Goal: Transaction & Acquisition: Purchase product/service

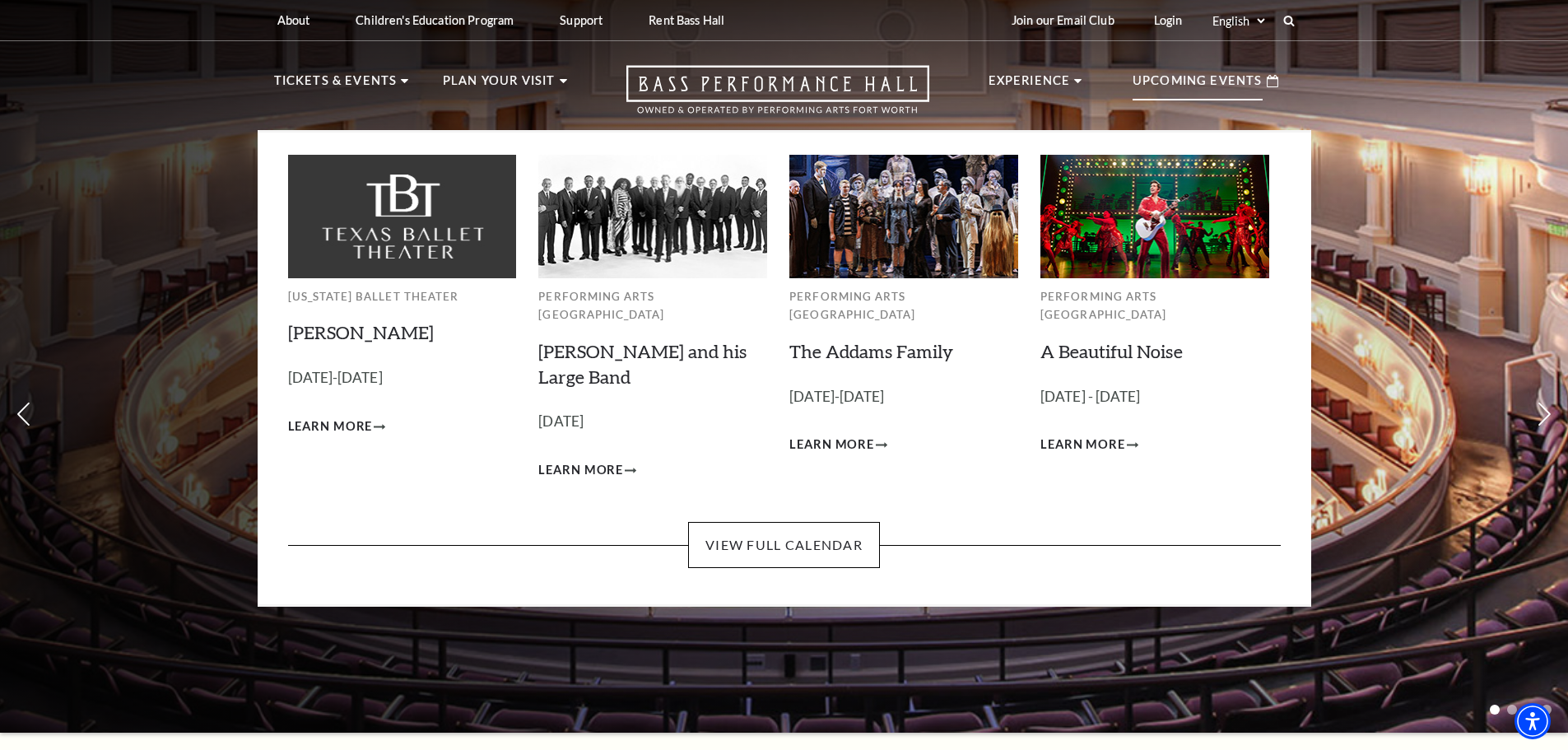
click at [1198, 81] on p "Upcoming Events" at bounding box center [1197, 85] width 130 height 30
click at [766, 527] on link "View Full Calendar" at bounding box center [784, 544] width 192 height 46
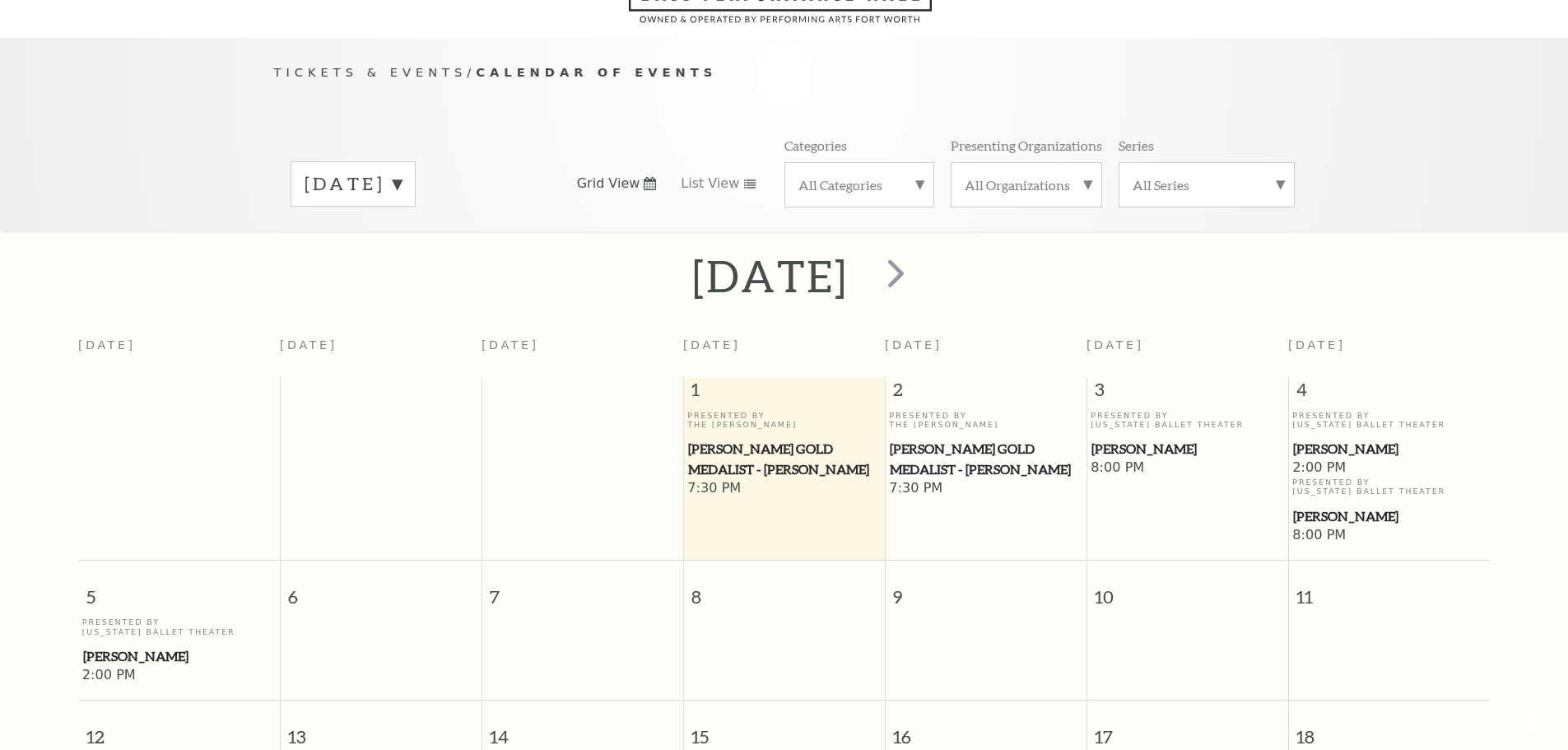
scroll to position [146, 0]
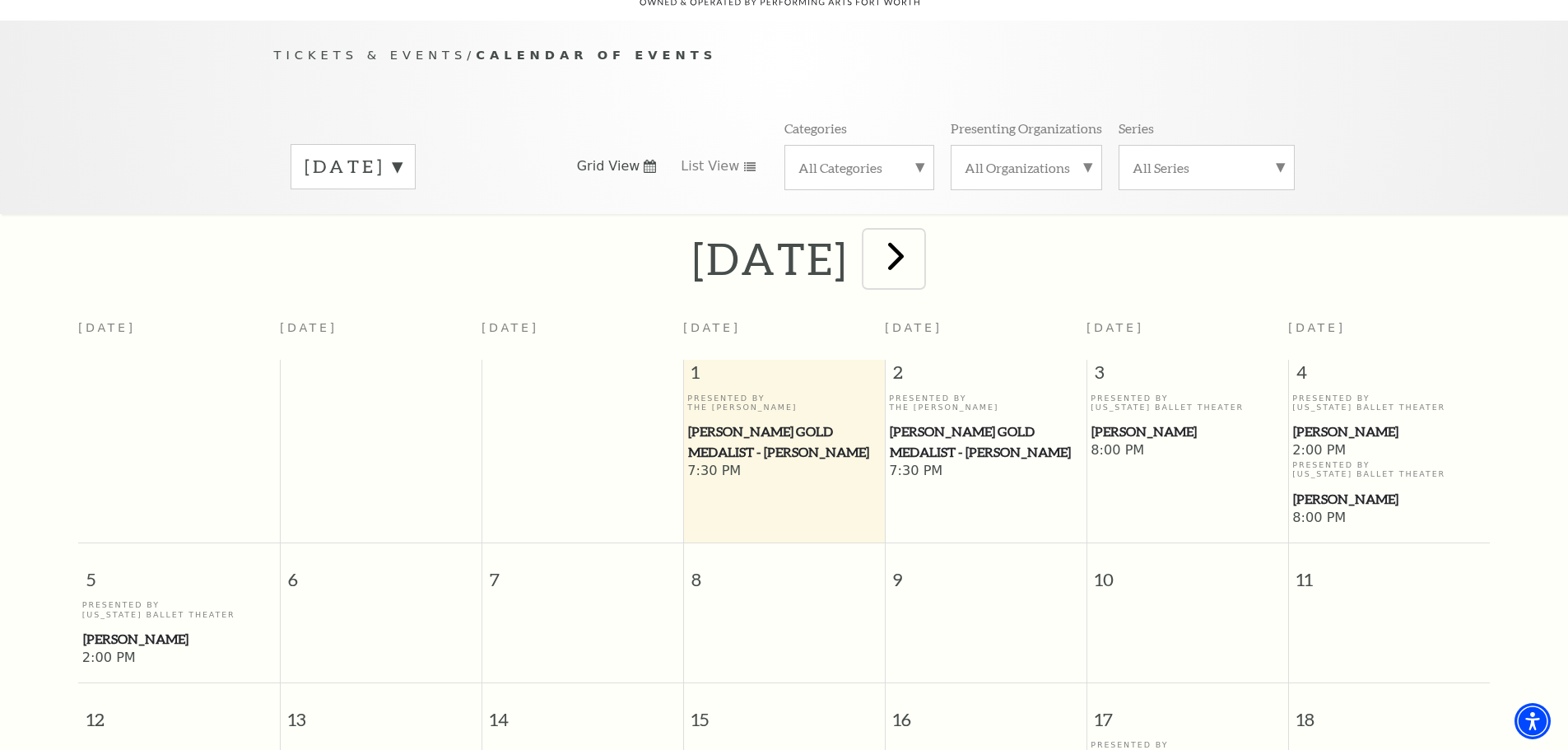
click at [920, 233] on span "next" at bounding box center [895, 255] width 47 height 47
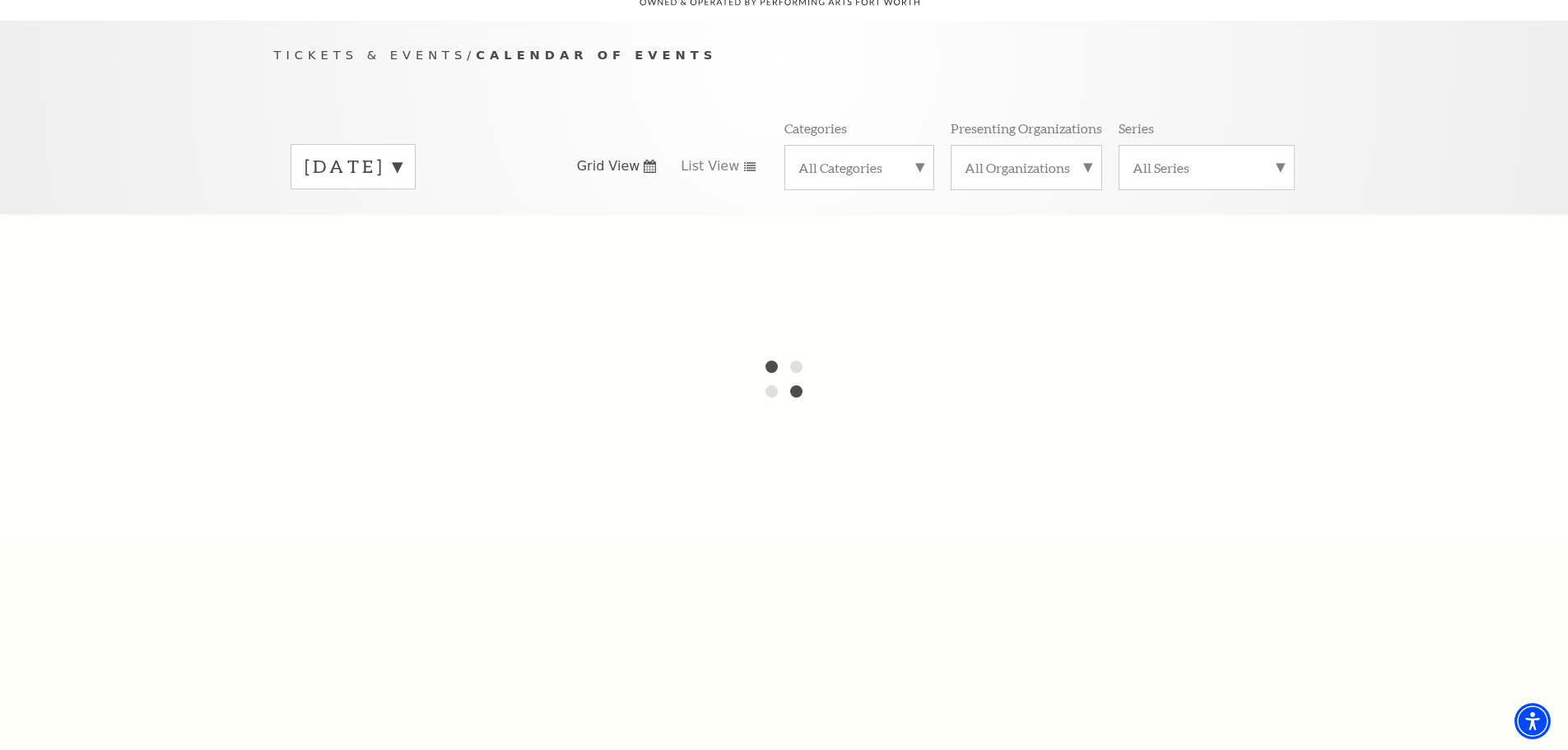
click at [401, 154] on label "October 2025" at bounding box center [353, 166] width 97 height 25
click at [387, 258] on div at bounding box center [784, 378] width 1568 height 330
click at [389, 249] on div at bounding box center [784, 378] width 1568 height 330
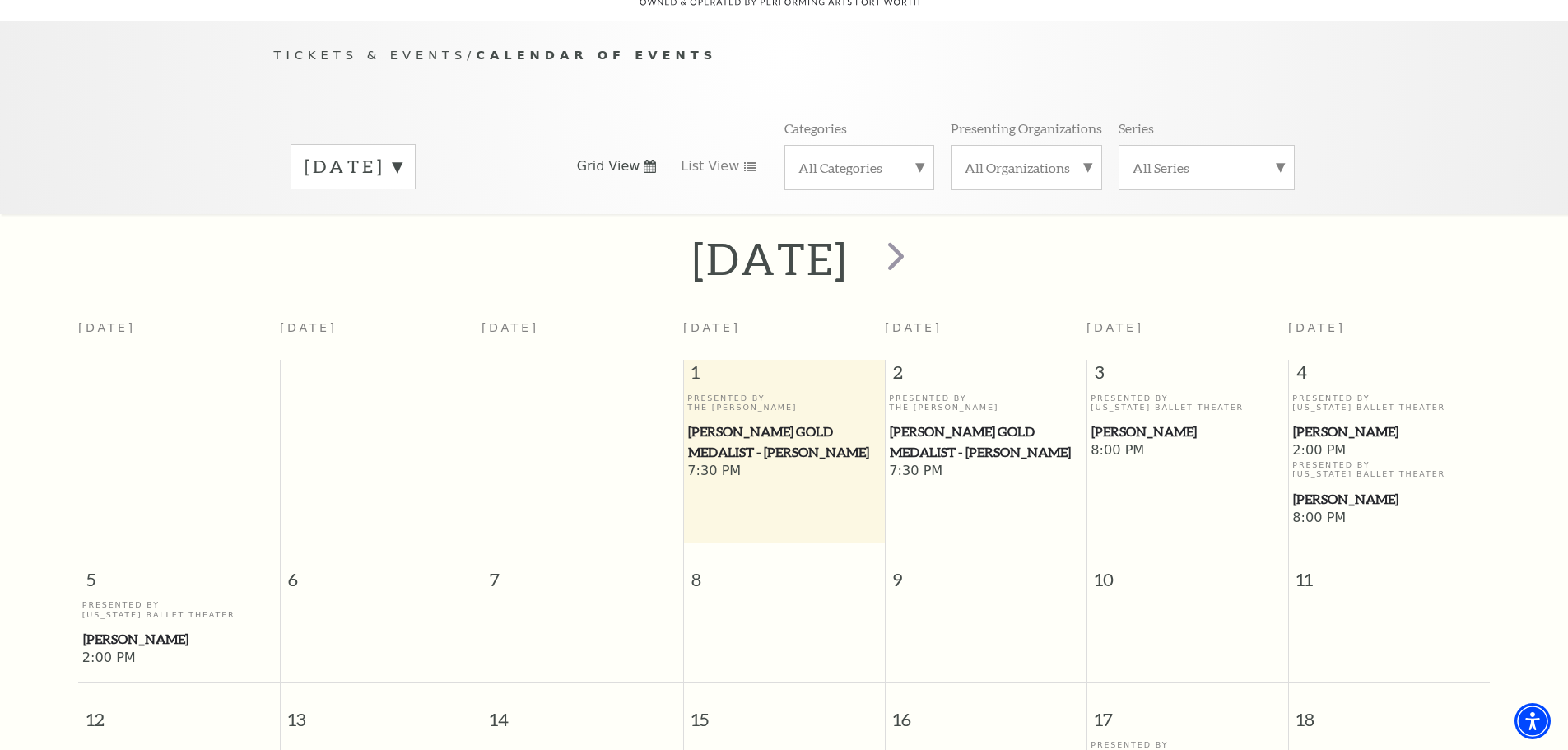
click at [401, 154] on label "October 2025" at bounding box center [353, 166] width 97 height 25
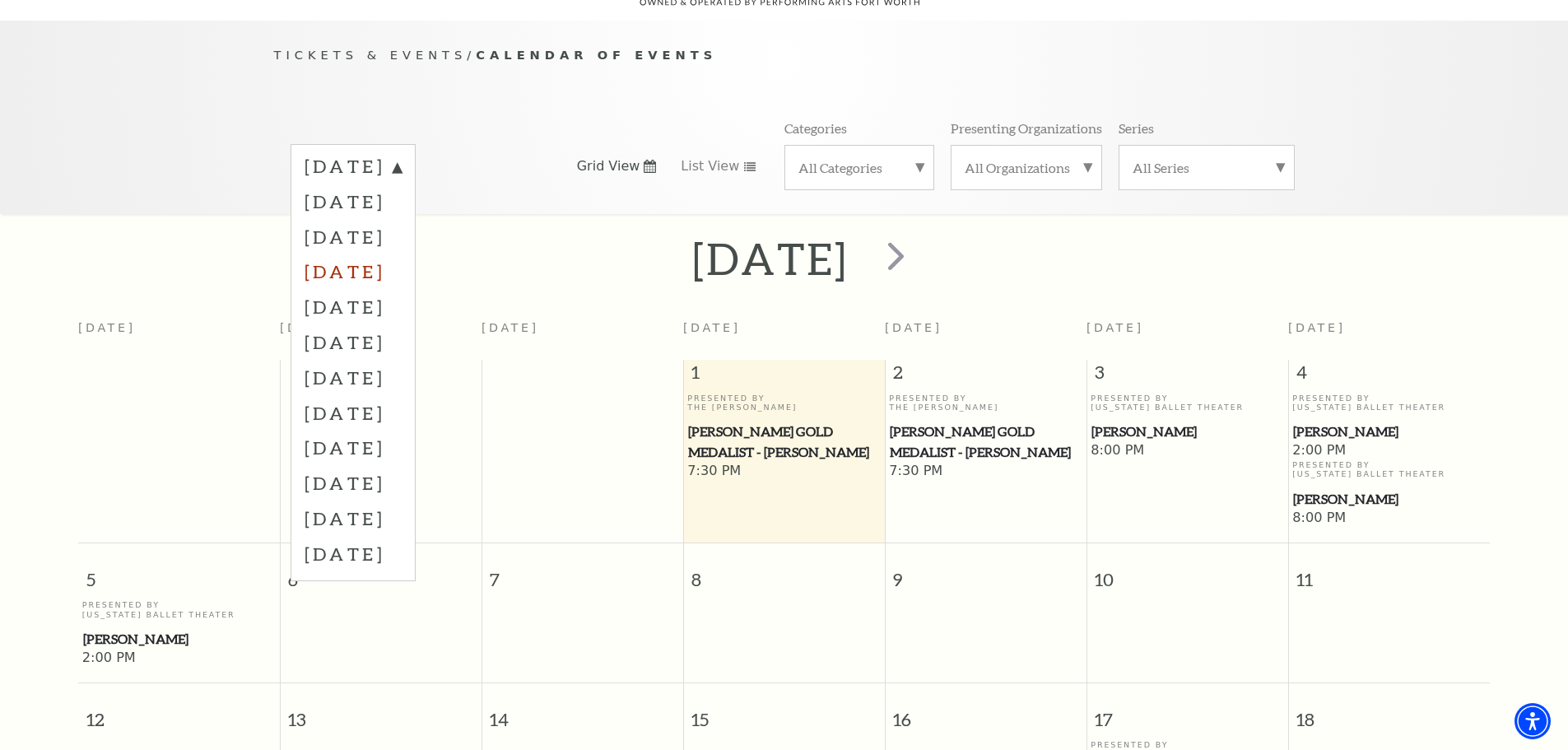
click at [386, 253] on label "January 2026" at bounding box center [353, 270] width 97 height 35
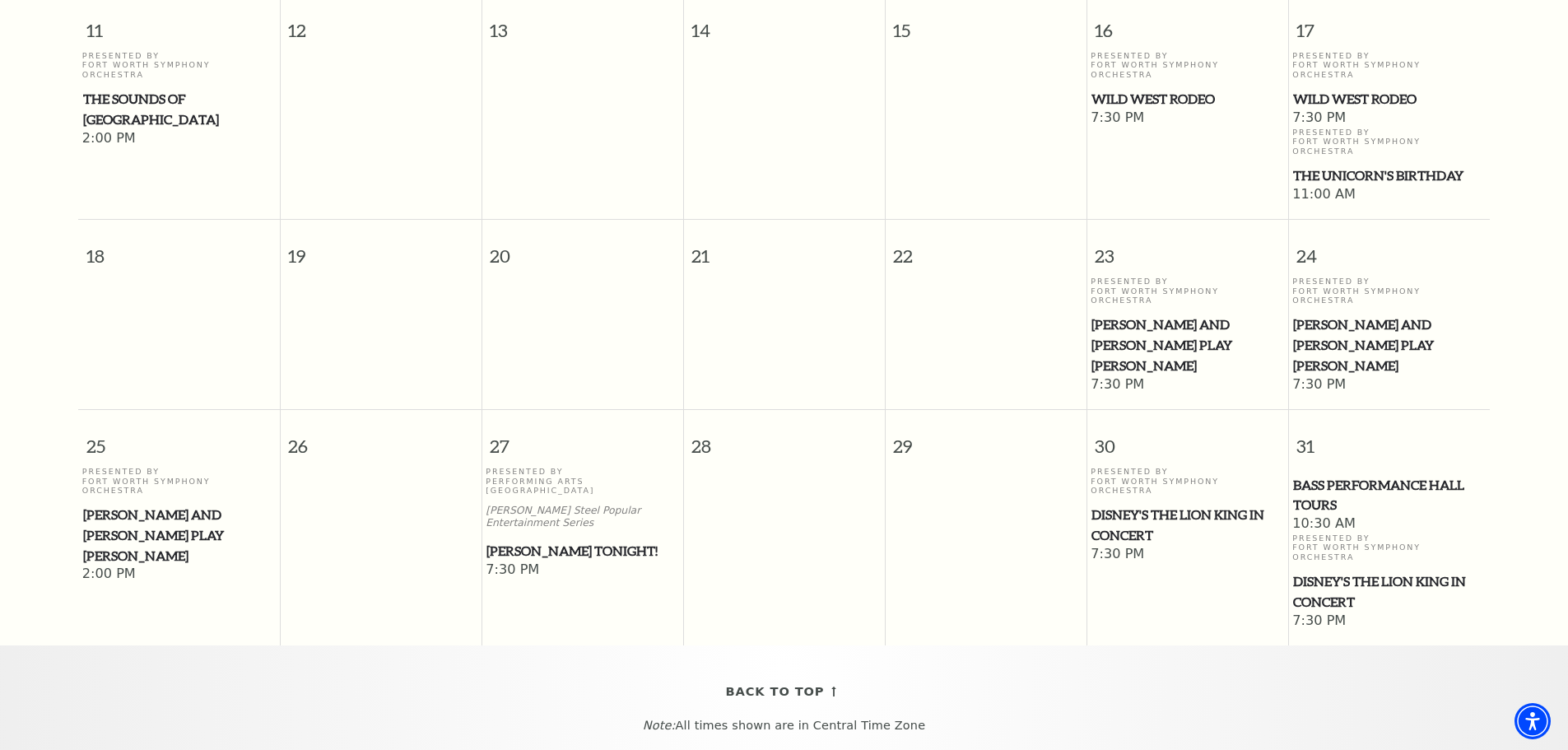
scroll to position [804, 0]
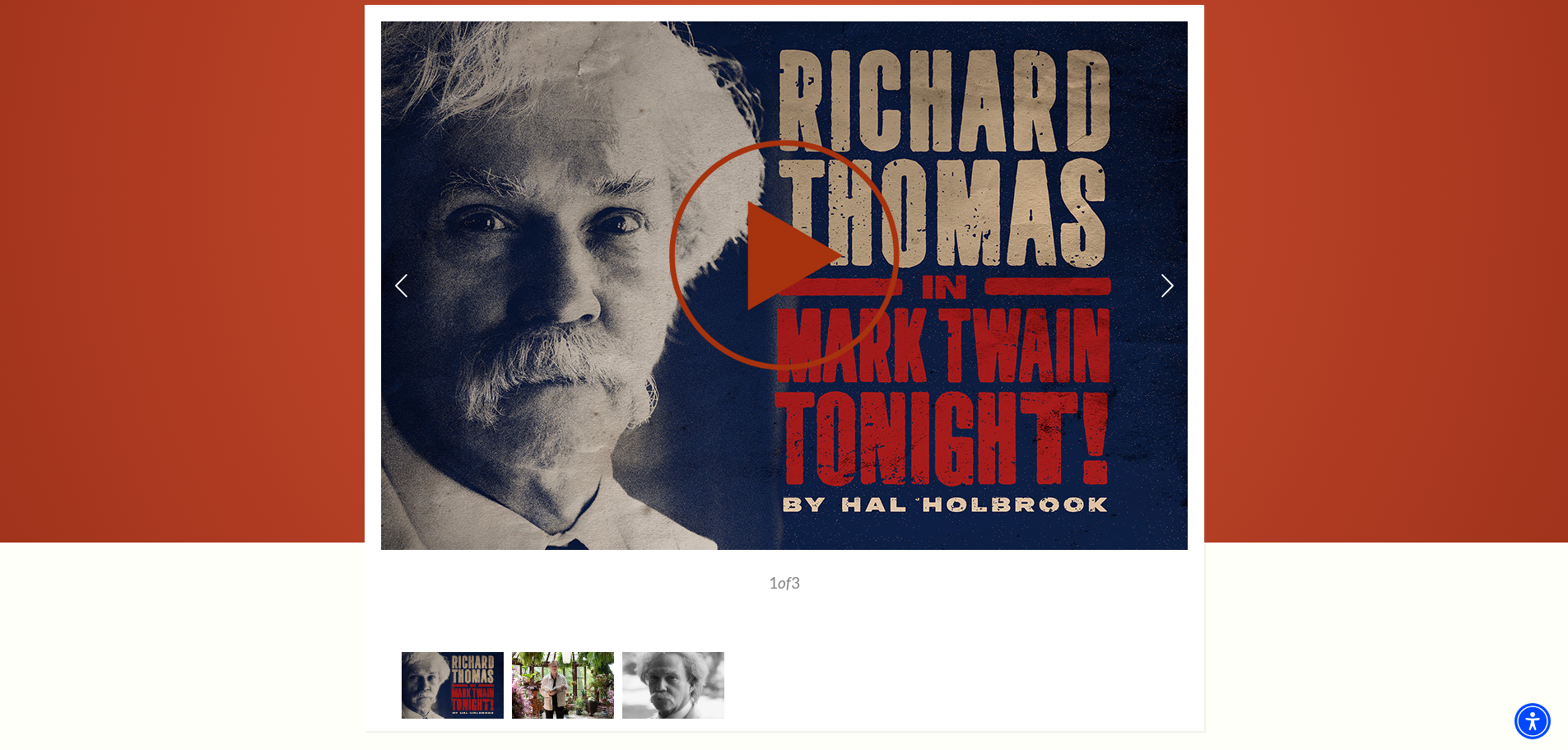
scroll to position [1564, 0]
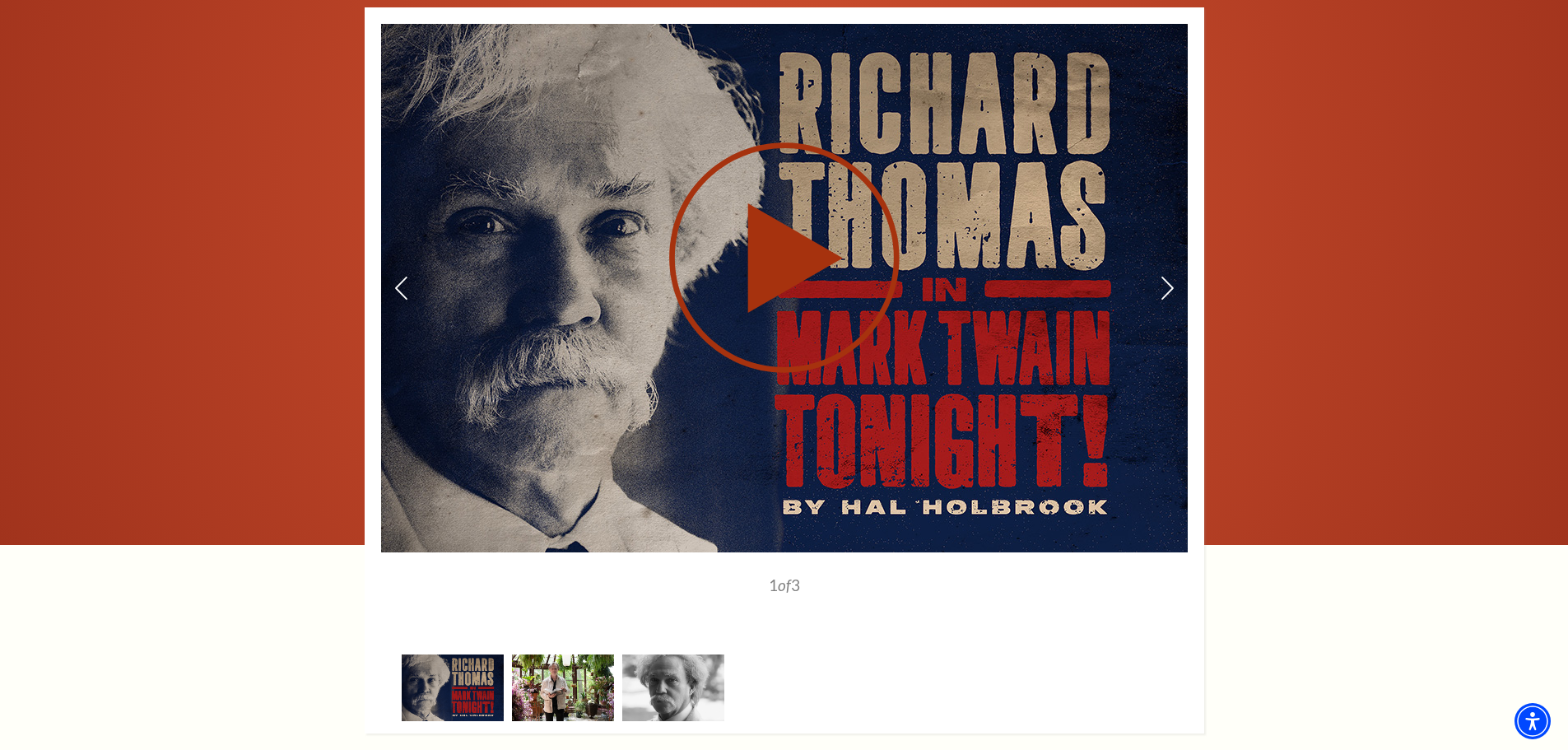
click at [792, 228] on use at bounding box center [784, 258] width 231 height 231
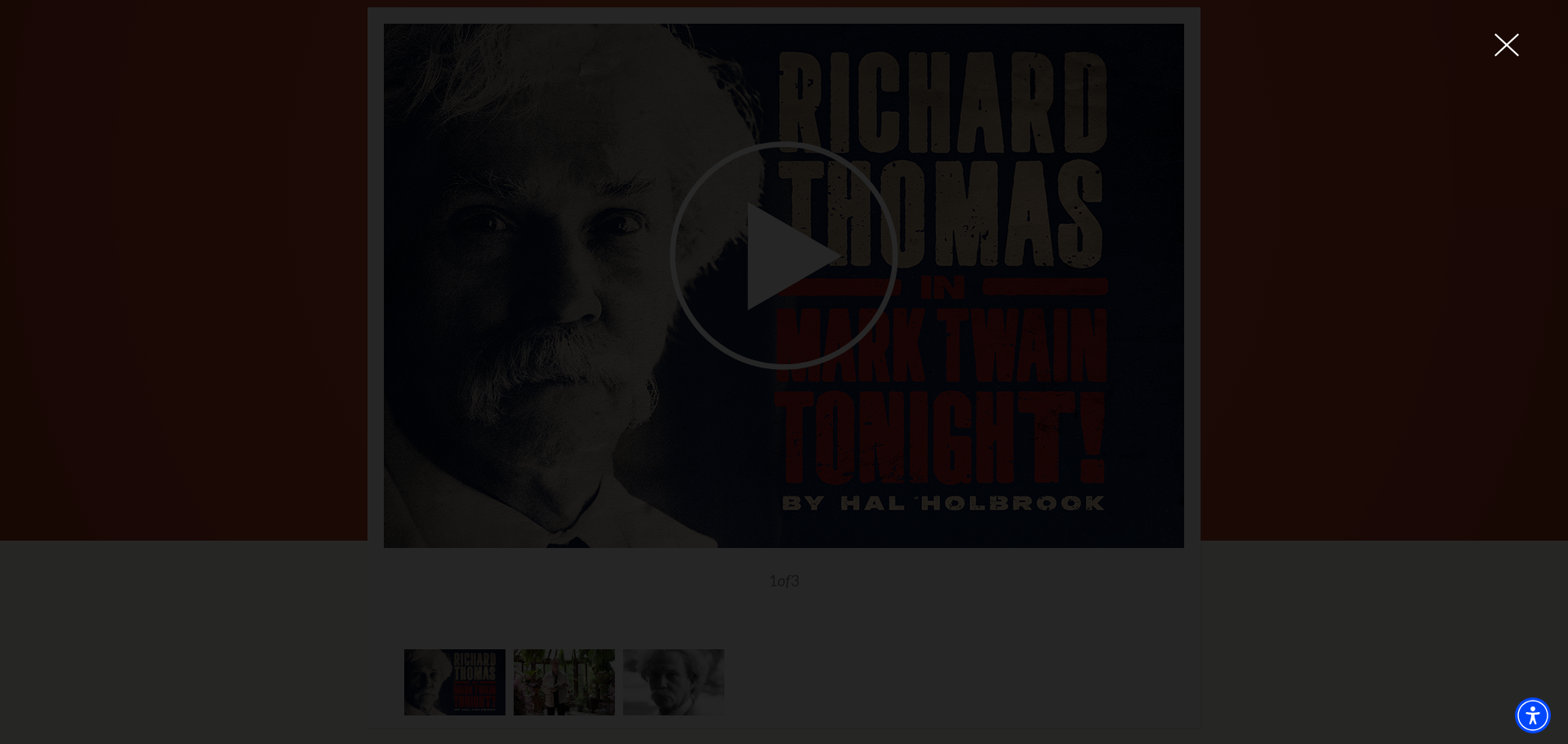
click at [1509, 51] on icon at bounding box center [1506, 45] width 24 height 24
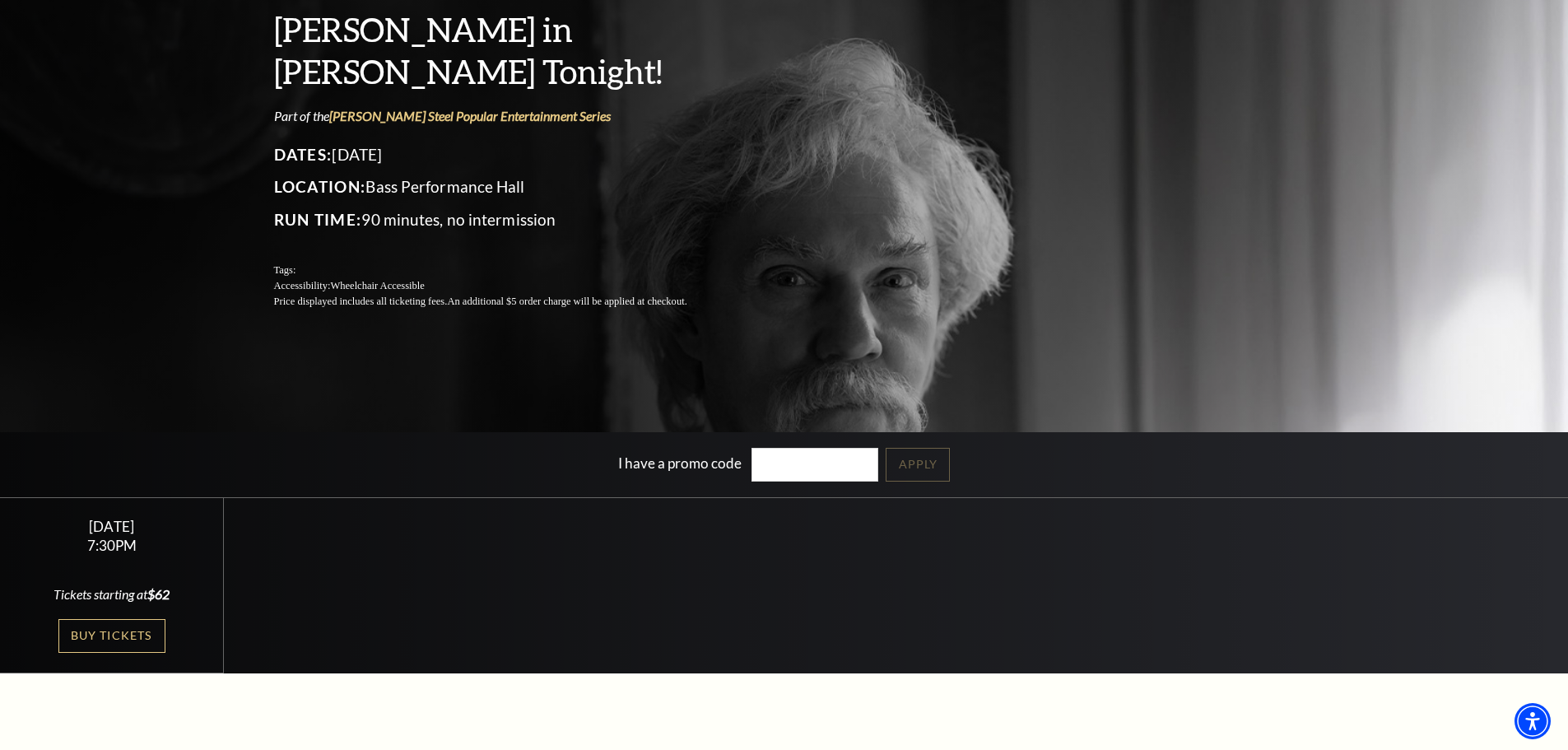
scroll to position [164, 0]
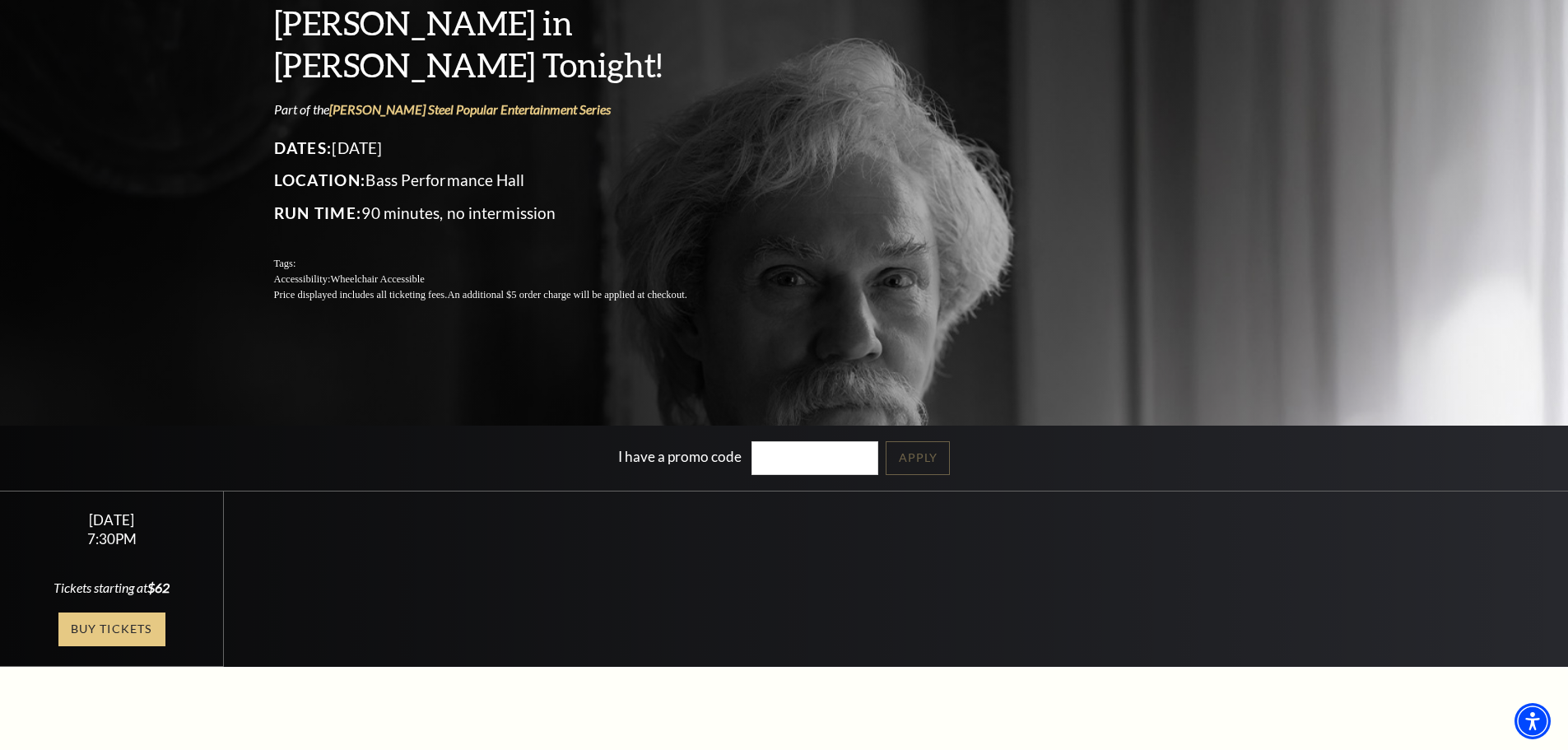
click at [109, 631] on link "Buy Tickets" at bounding box center [111, 630] width 107 height 34
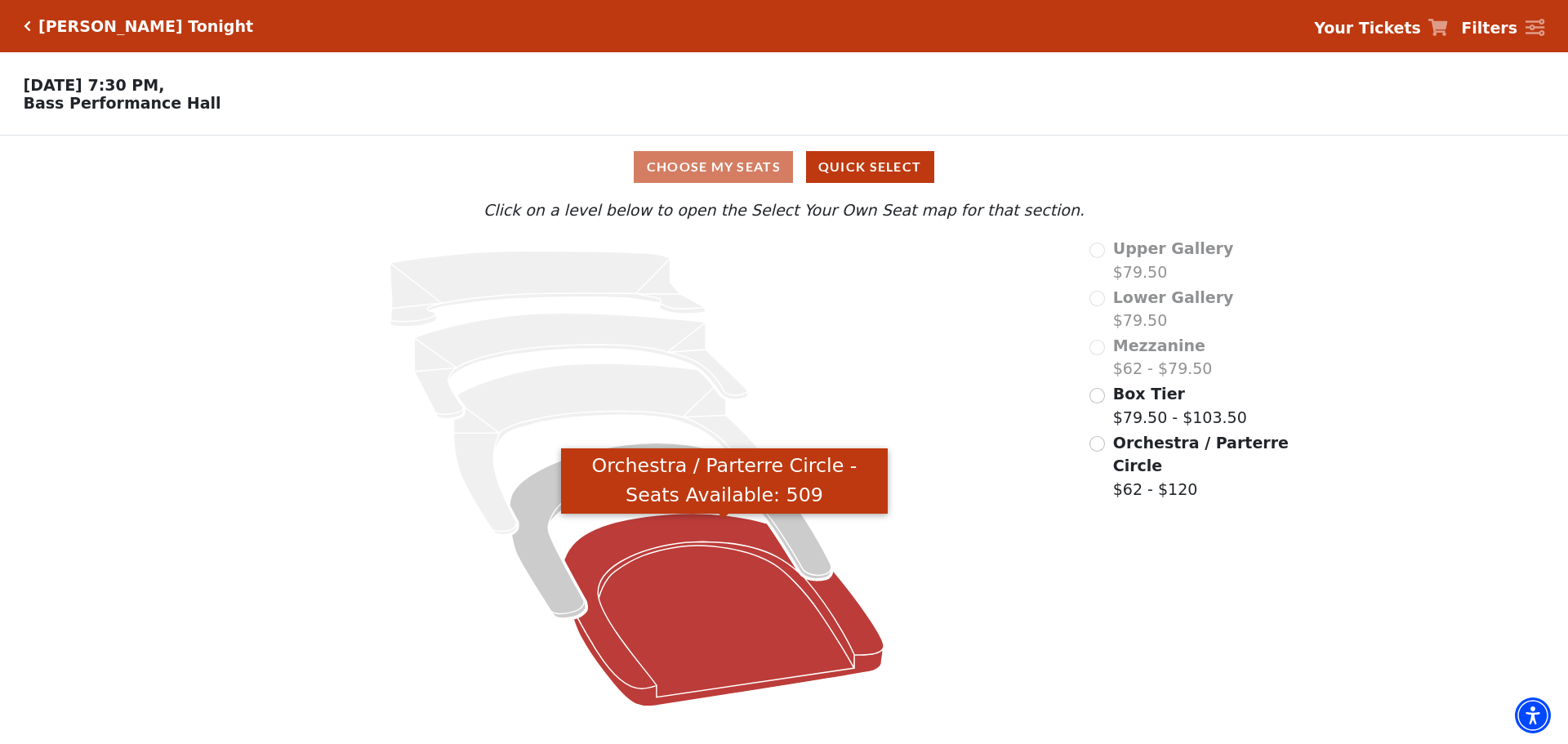
click at [726, 614] on icon "Orchestra / Parterre Circle - Seats Available: 509" at bounding box center [724, 609] width 320 height 192
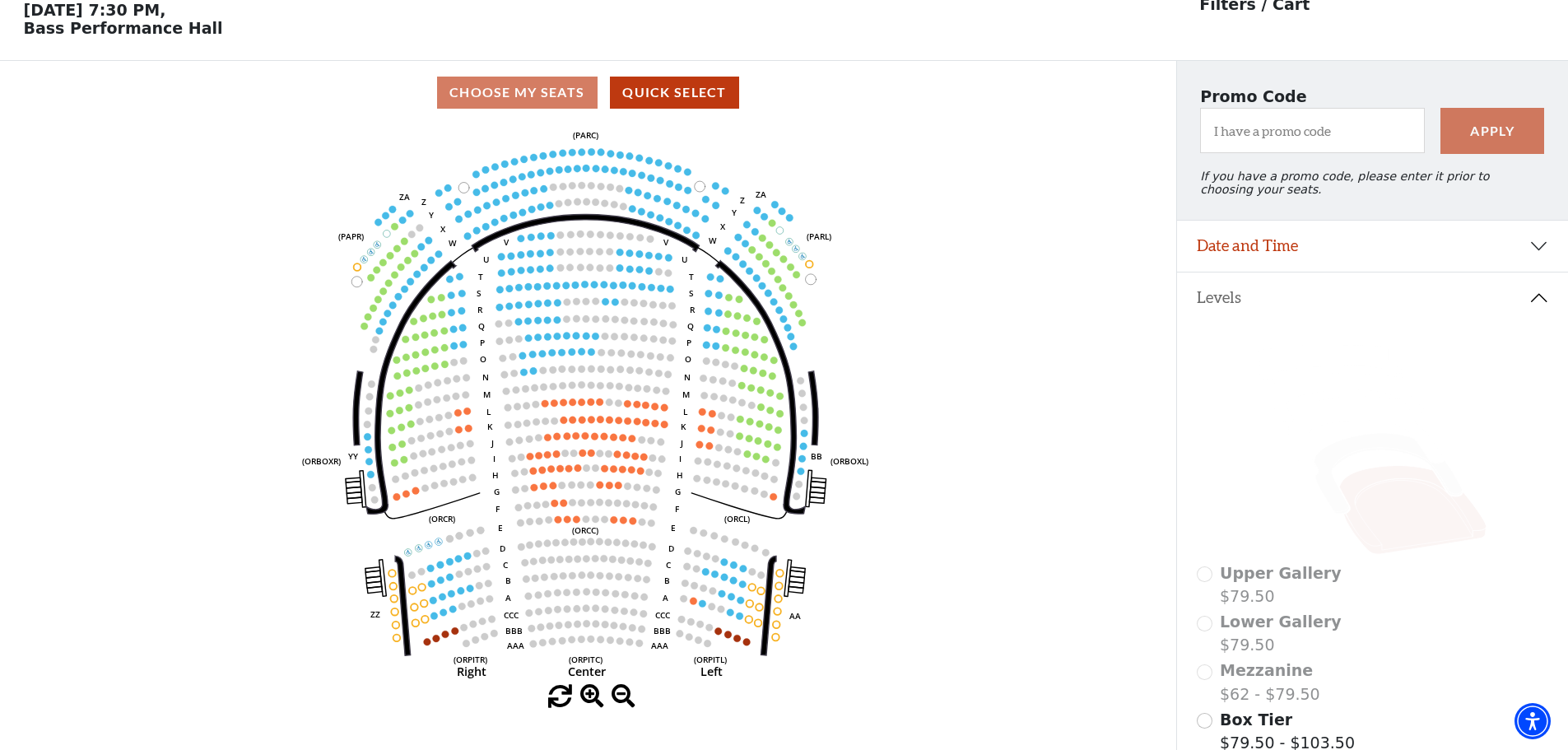
scroll to position [76, 0]
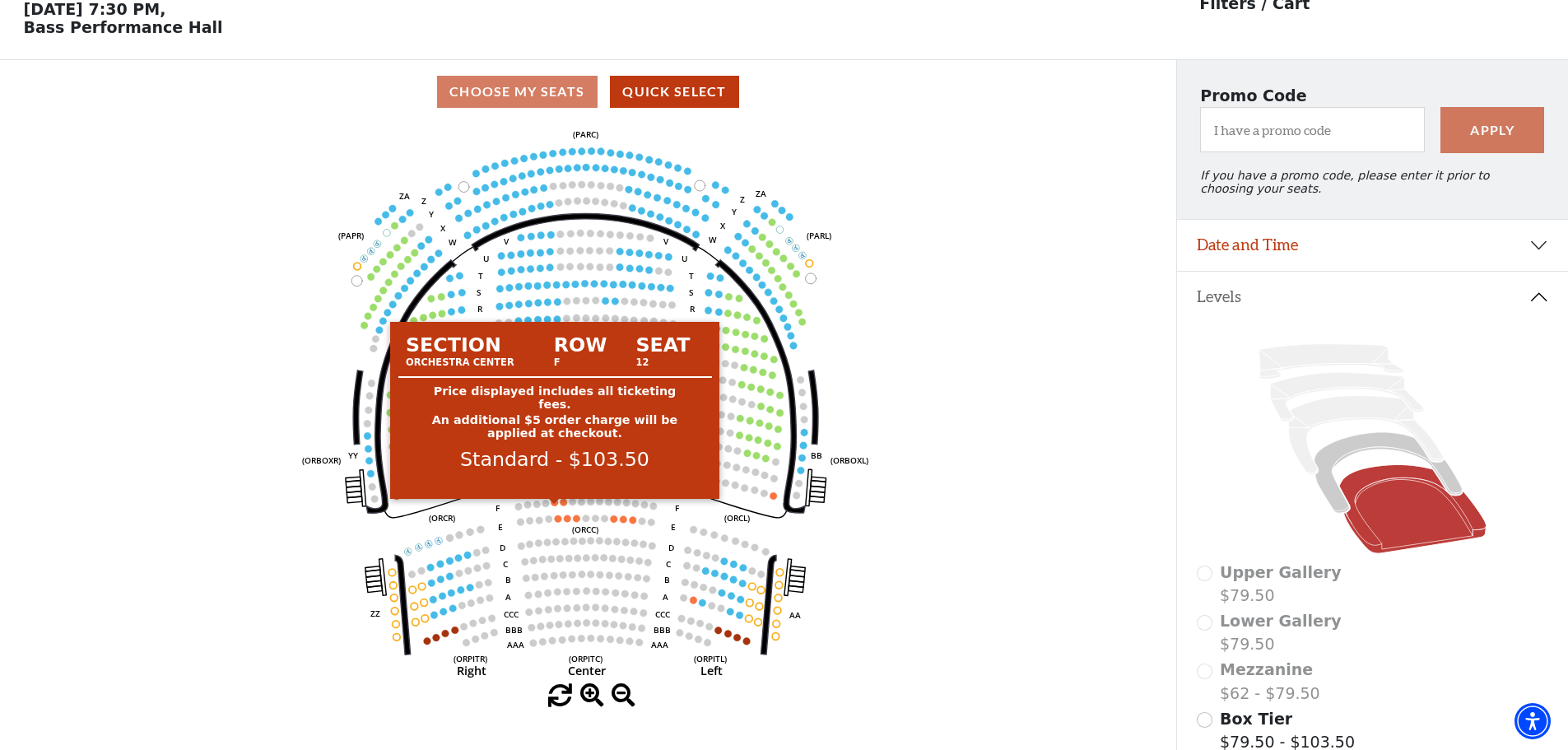
click at [555, 507] on circle at bounding box center [555, 502] width 7 height 7
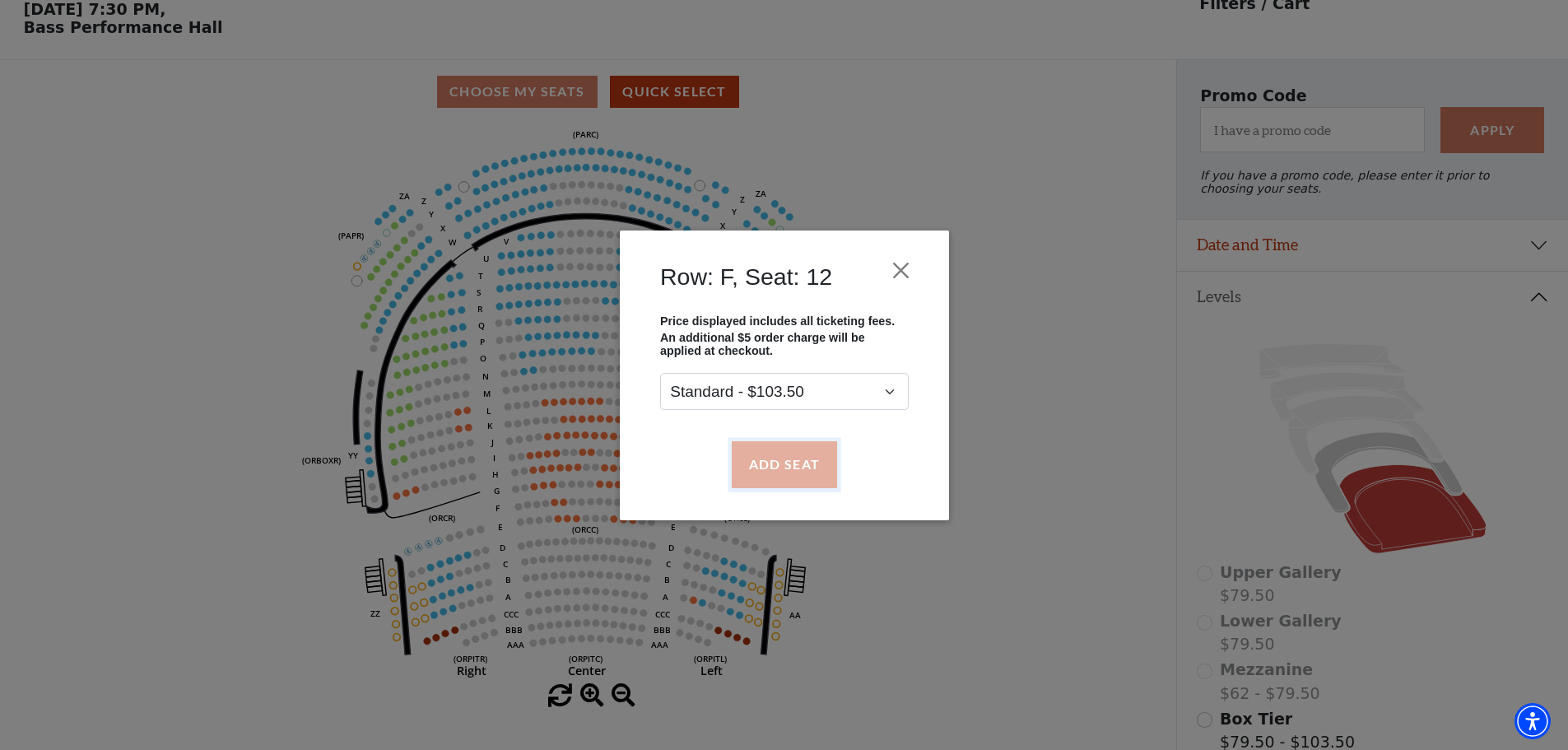
click at [770, 467] on button "Add Seat" at bounding box center [783, 463] width 105 height 46
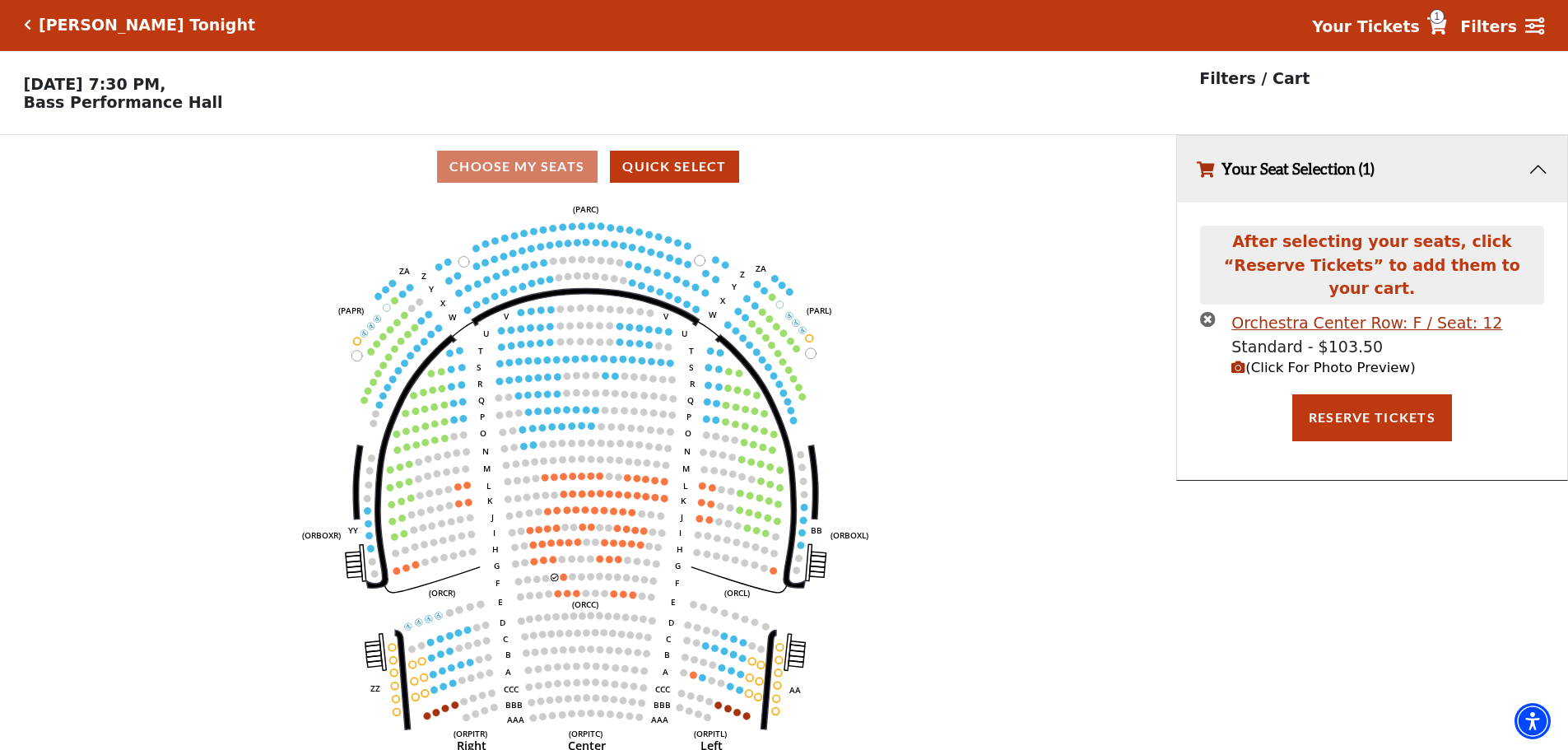
scroll to position [0, 0]
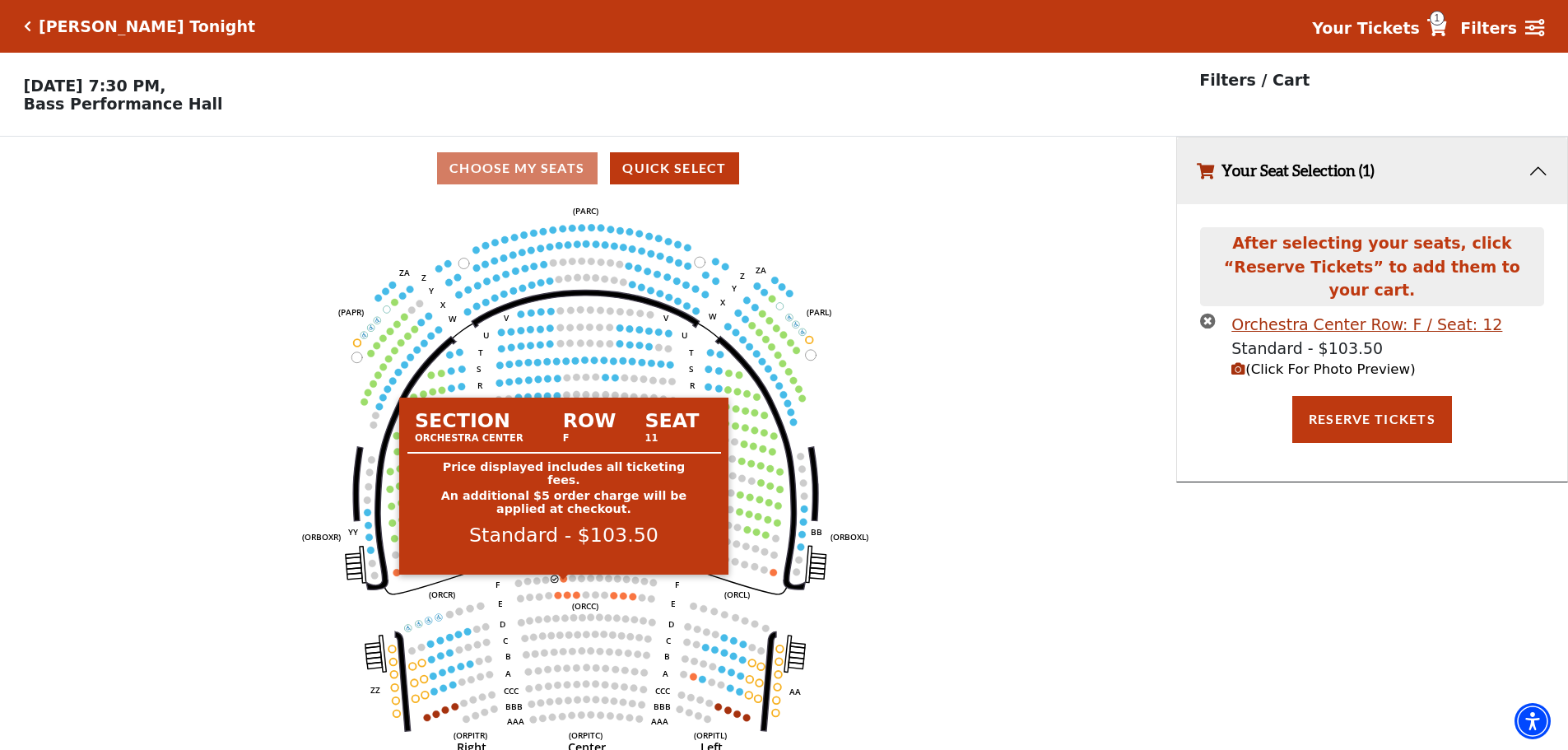
click at [564, 582] on circle at bounding box center [564, 578] width 7 height 7
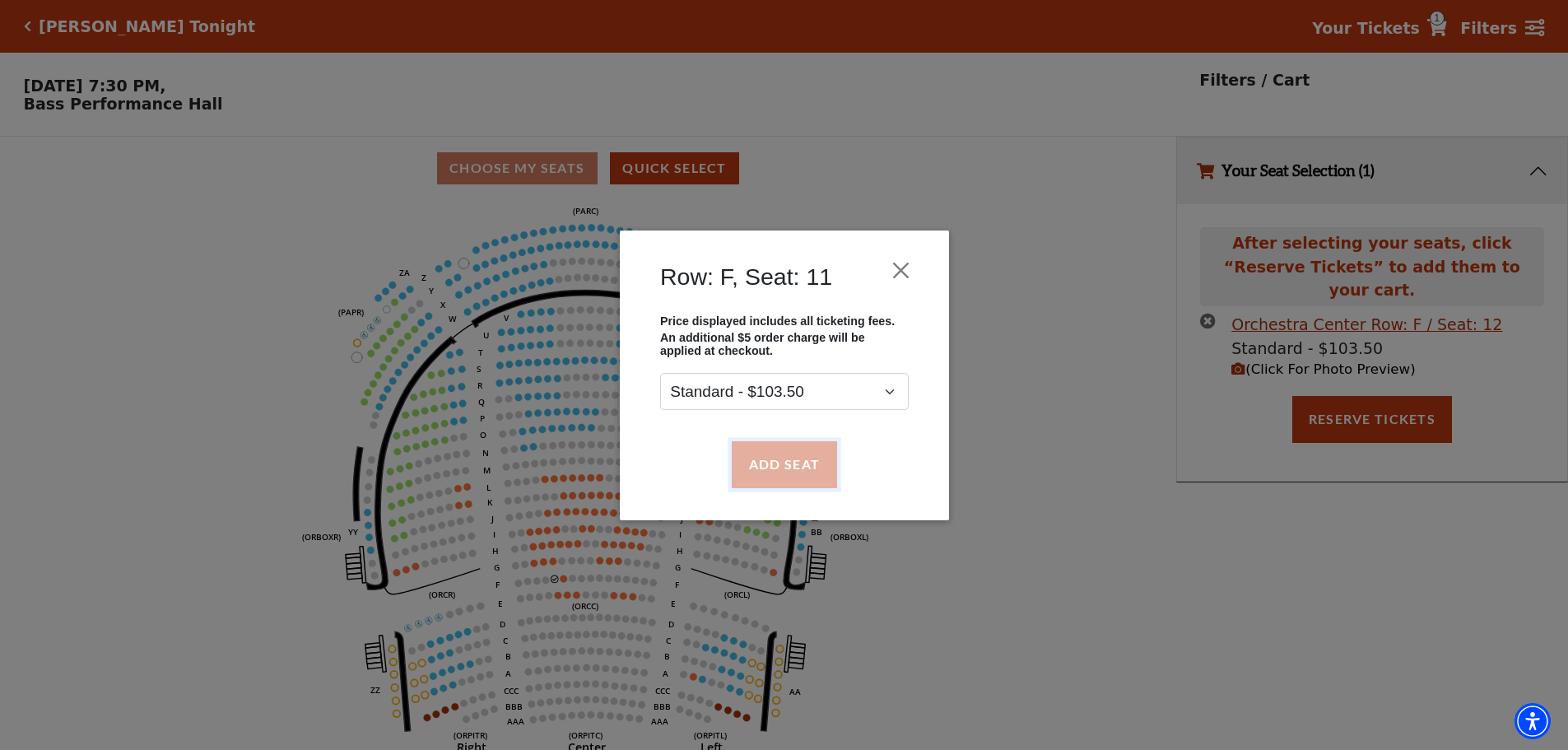
click at [782, 457] on button "Add Seat" at bounding box center [783, 463] width 105 height 46
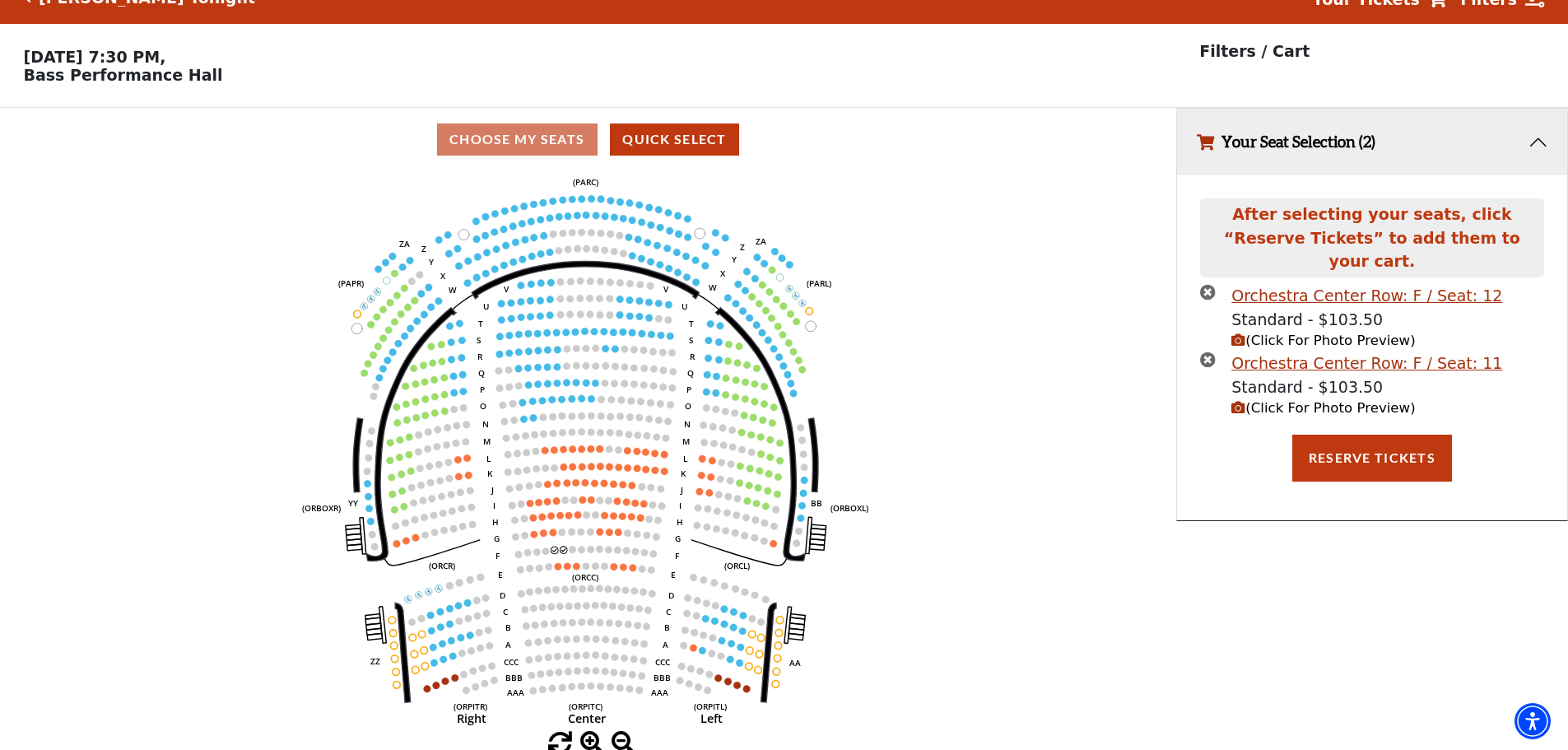
scroll to position [40, 0]
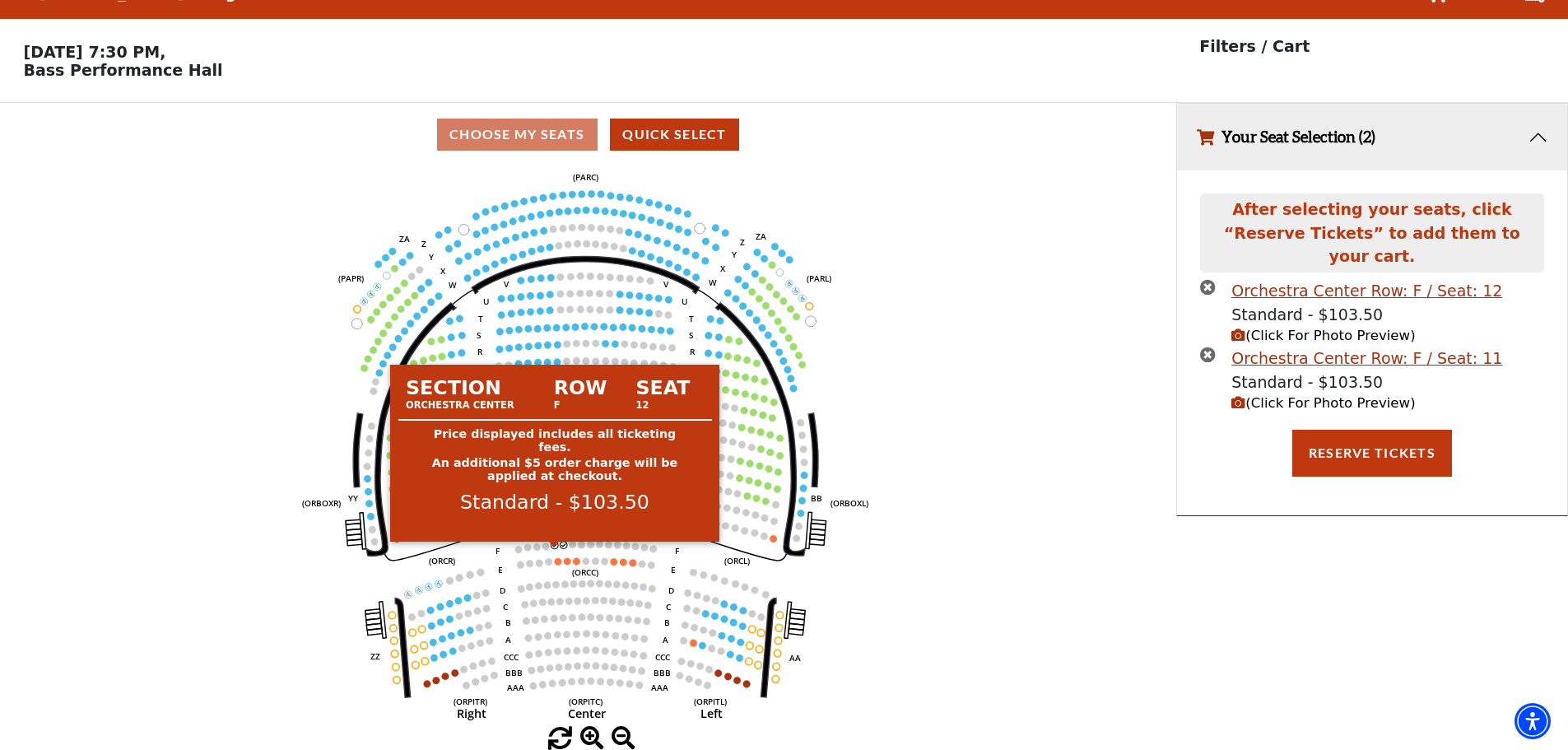
click at [552, 546] on circle at bounding box center [555, 545] width 7 height 7
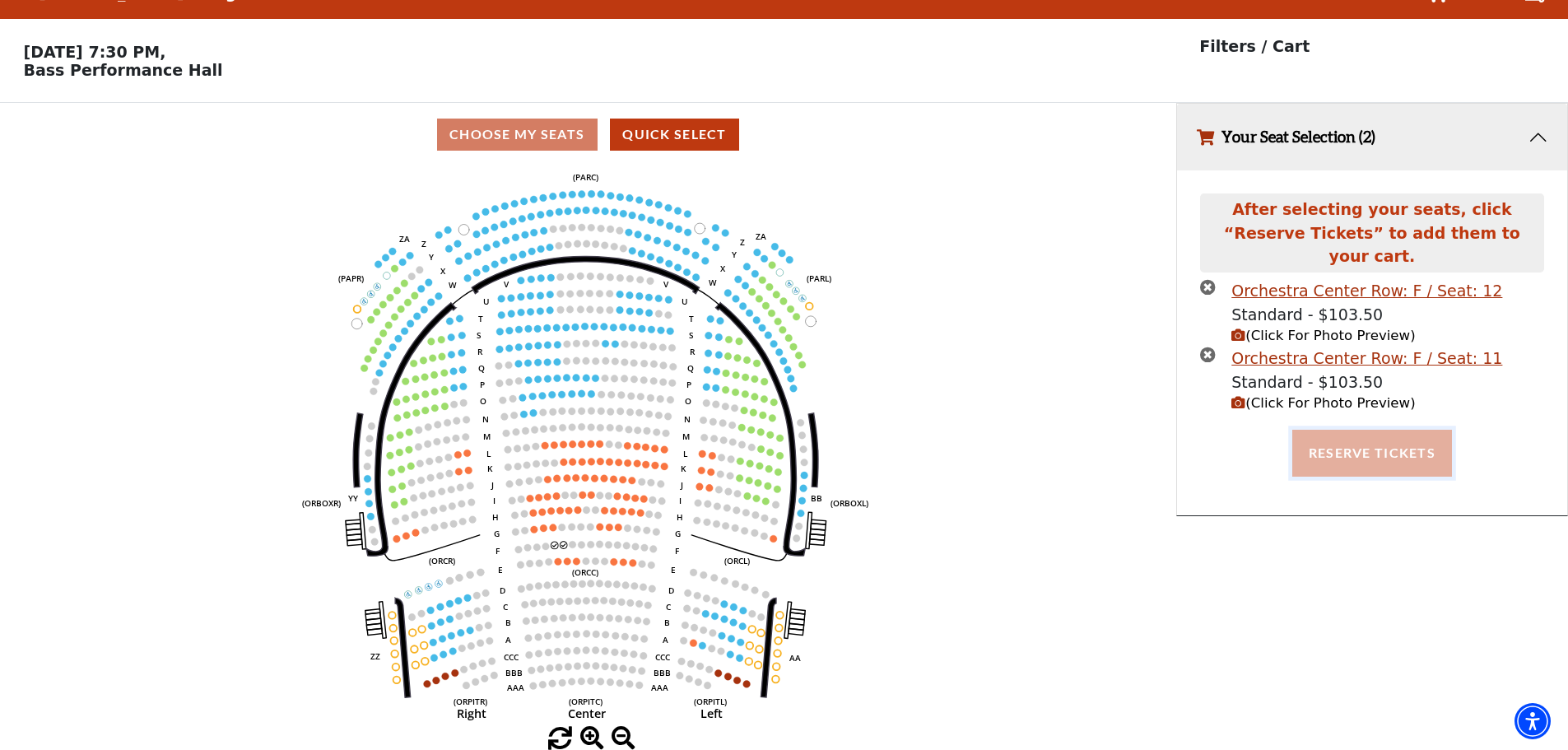
click at [1351, 434] on button "Reserve Tickets" at bounding box center [1372, 452] width 160 height 46
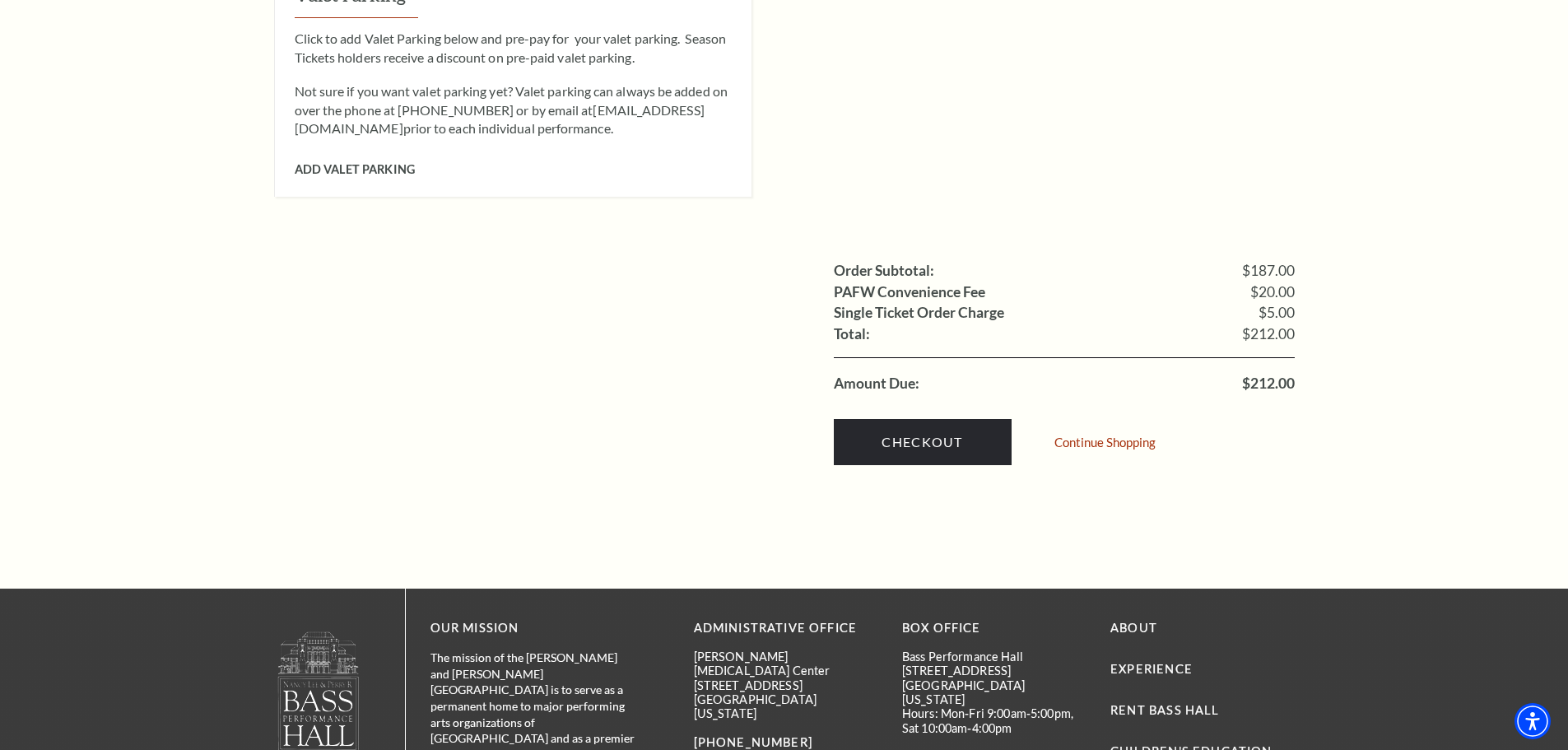
scroll to position [1481, 0]
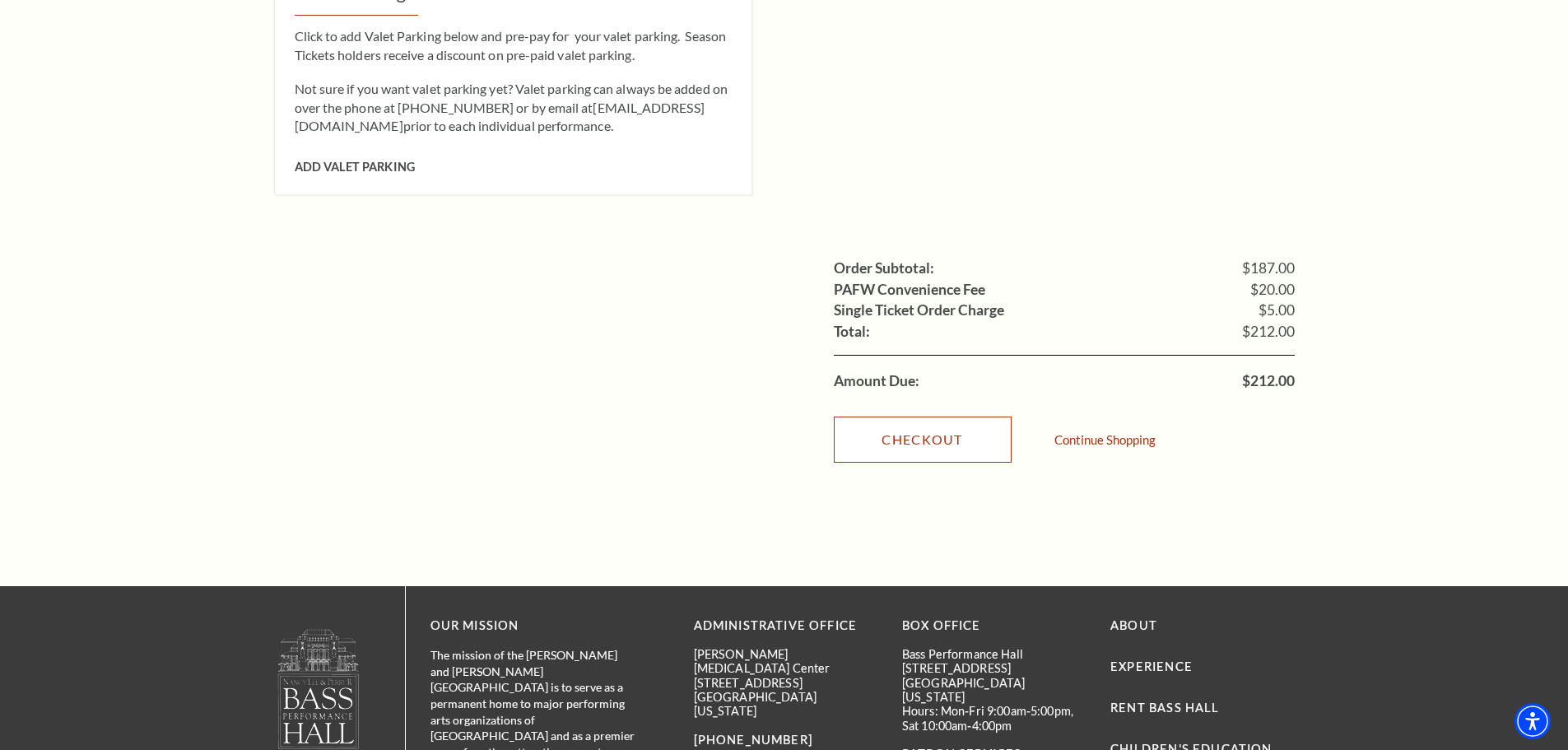
click at [935, 419] on link "Checkout" at bounding box center [922, 439] width 178 height 46
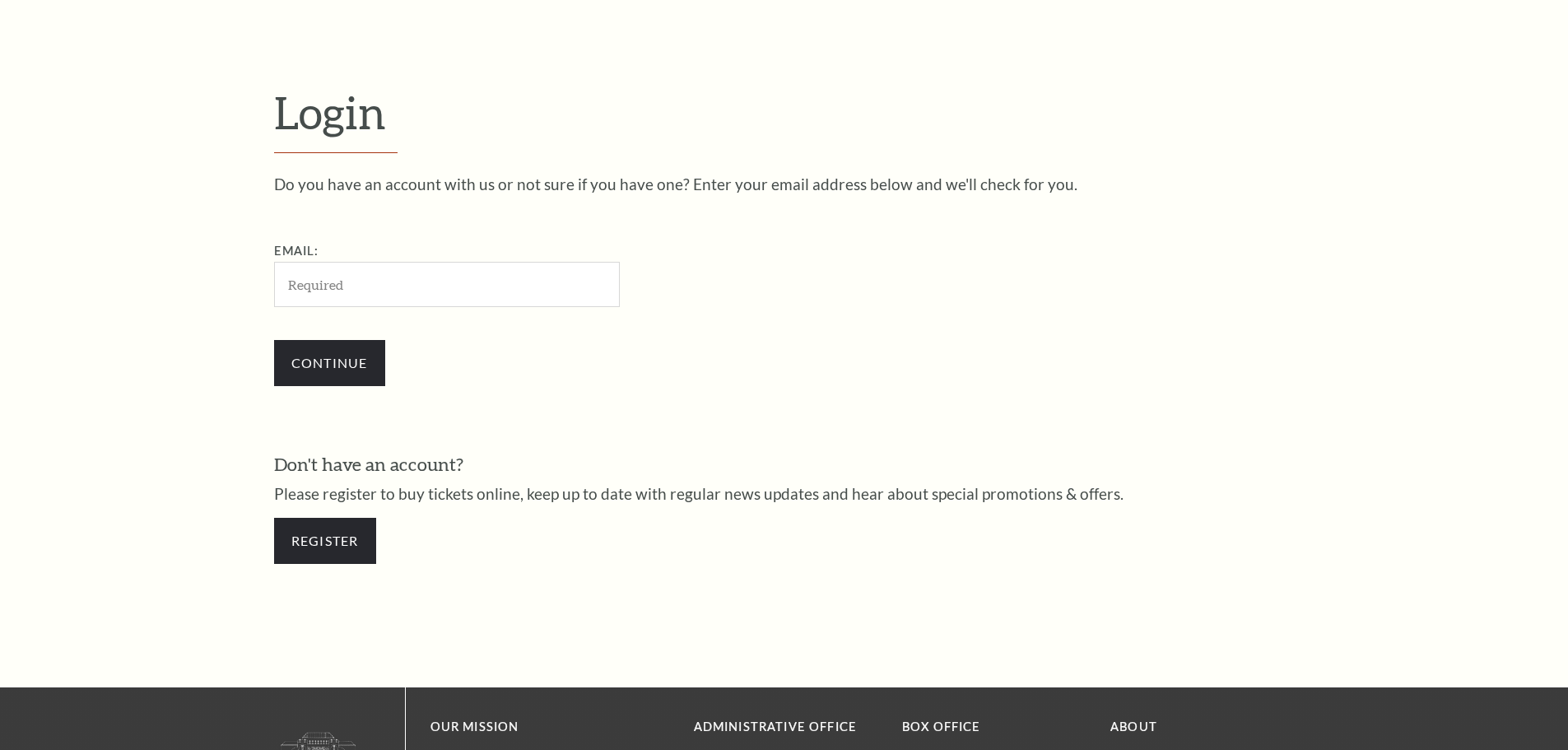
scroll to position [551, 0]
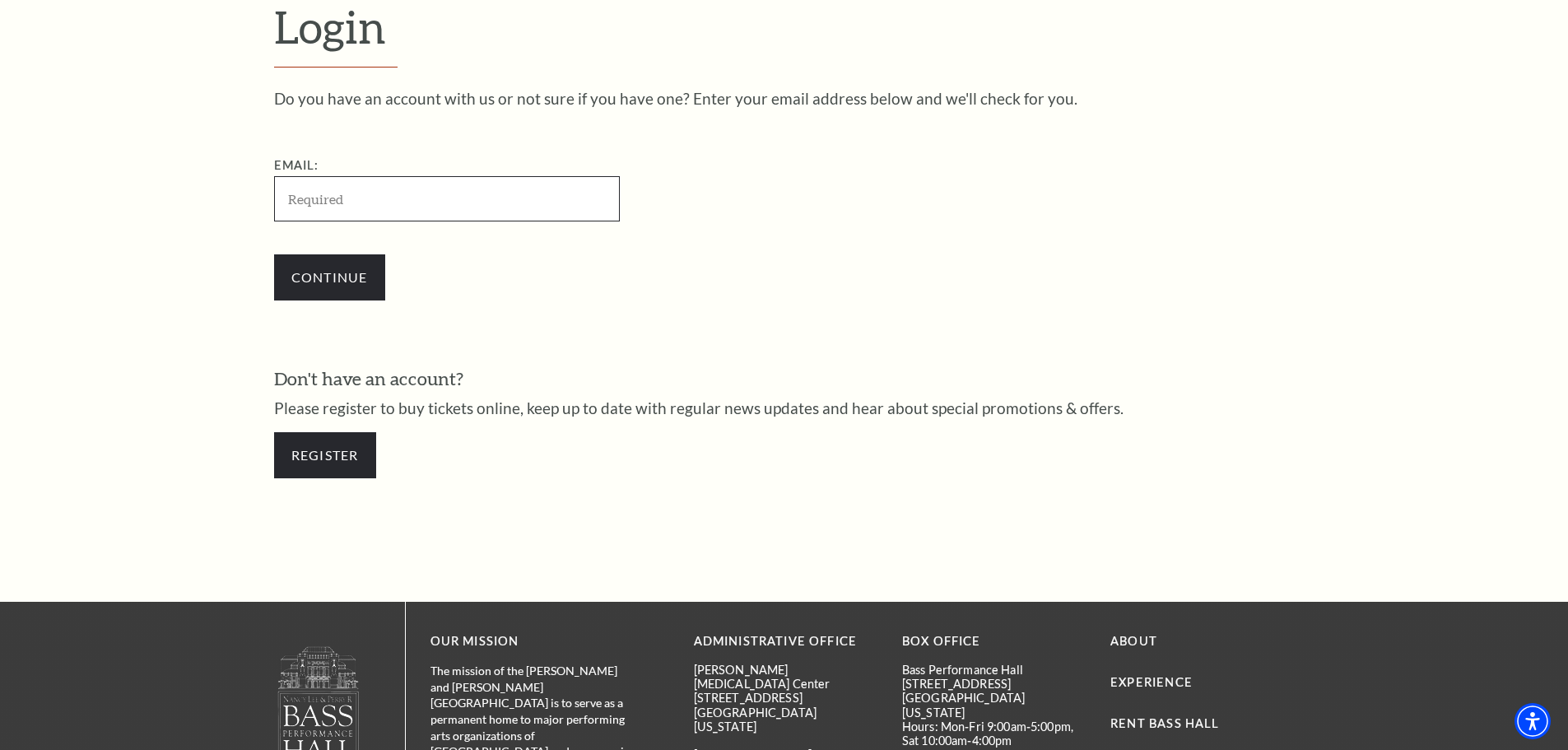
type input "dalenjoy@gmail.com"
click at [339, 277] on input "Continue" at bounding box center [330, 277] width 111 height 46
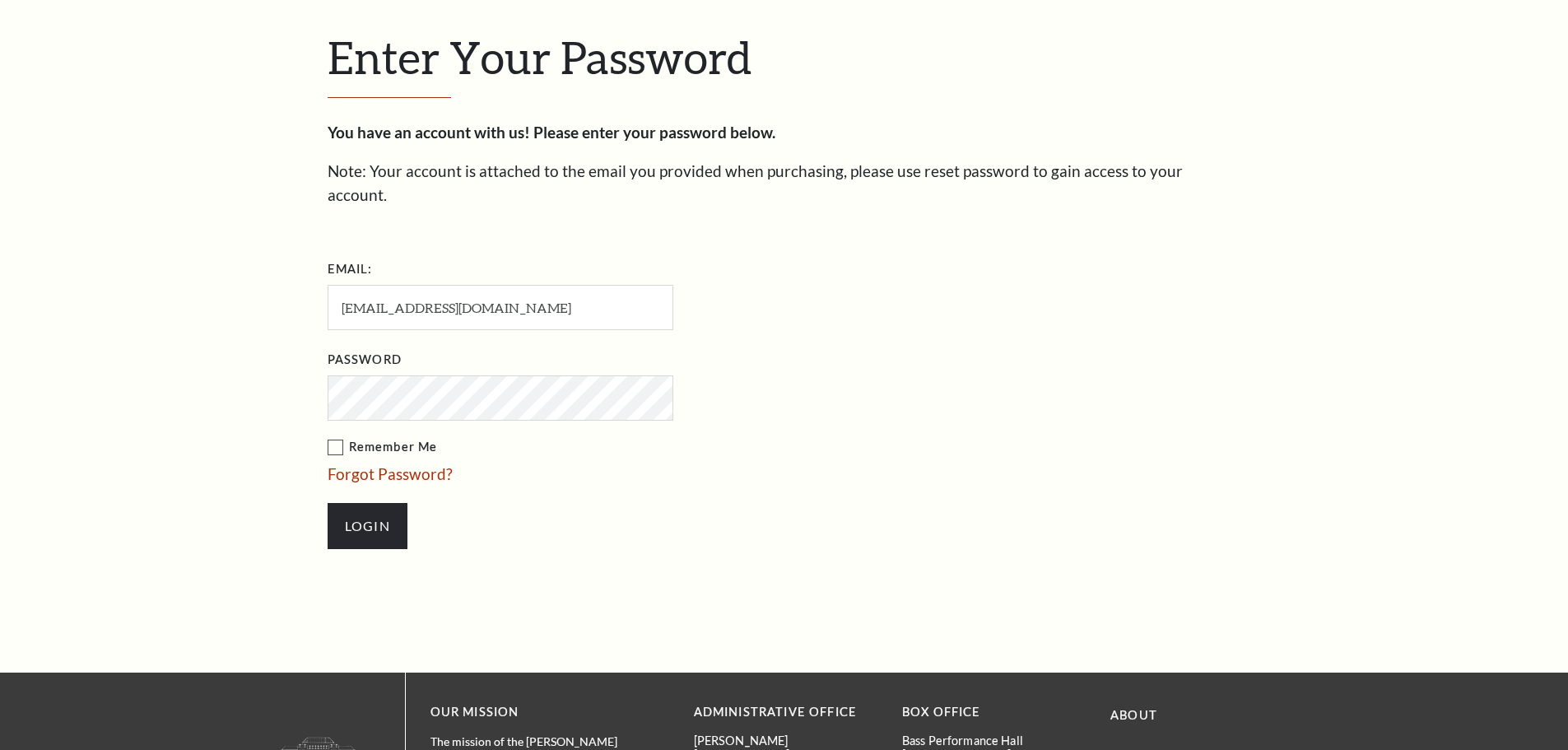
scroll to position [566, 0]
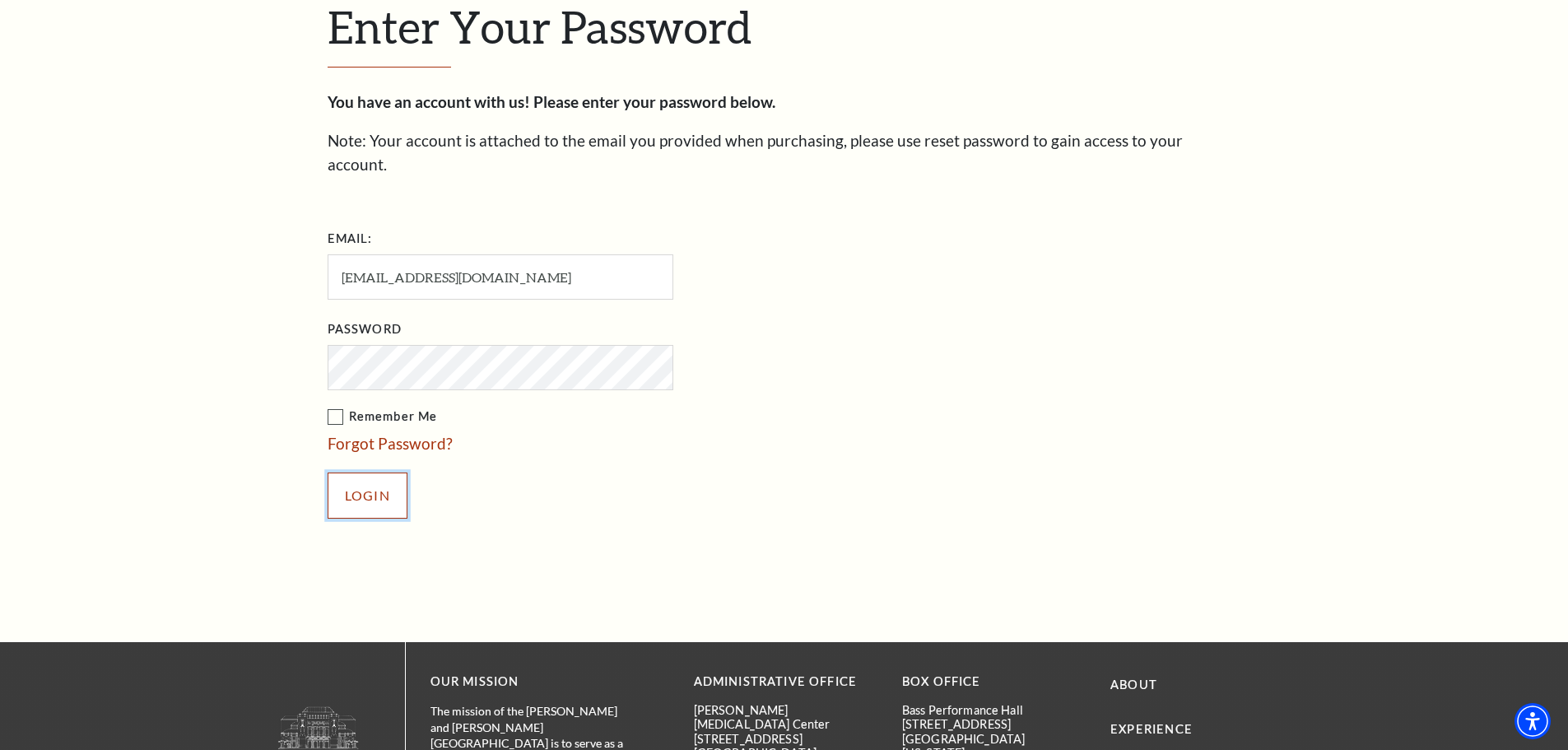
click at [367, 472] on input "Login" at bounding box center [367, 495] width 80 height 46
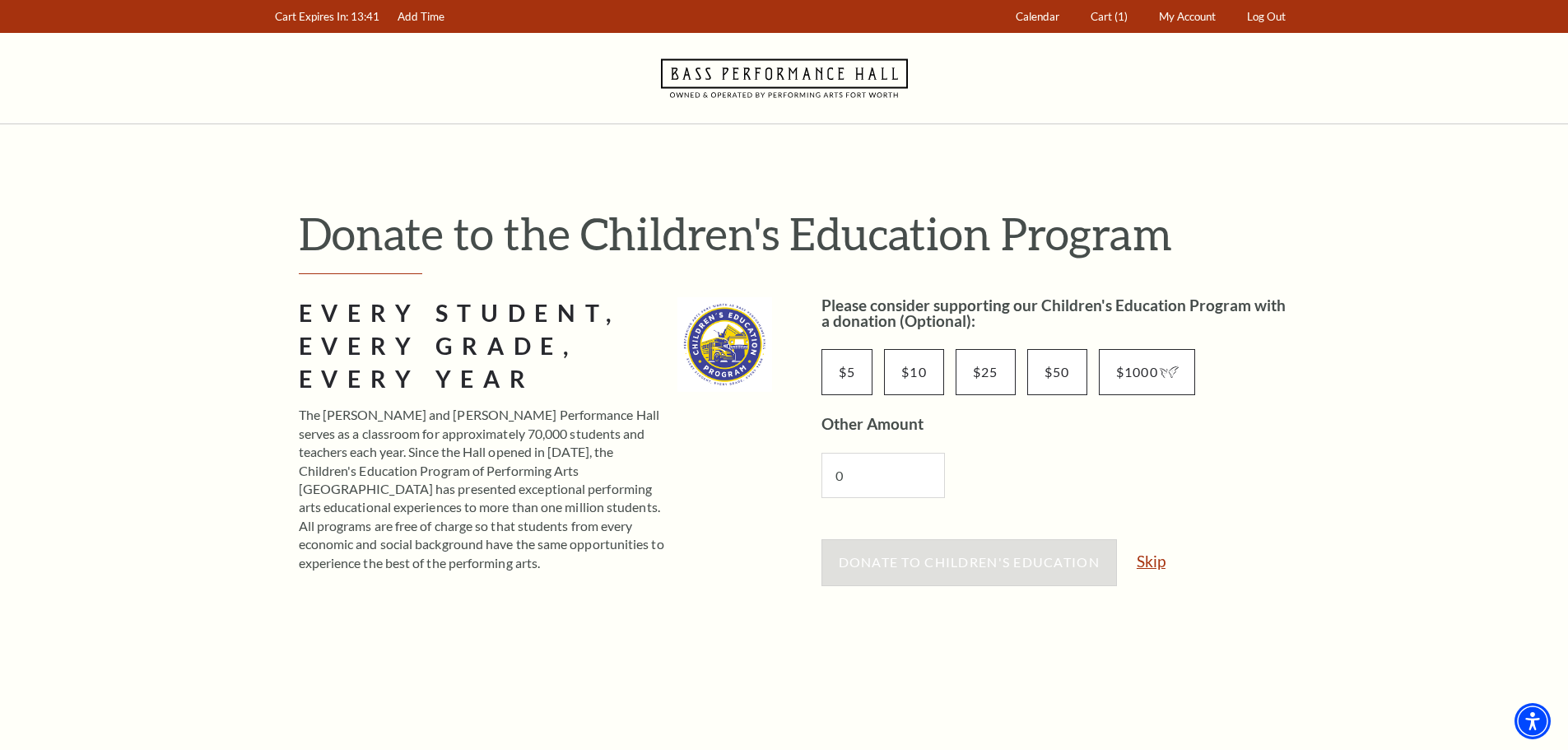
click at [1157, 563] on link "Skip" at bounding box center [1150, 560] width 29 height 15
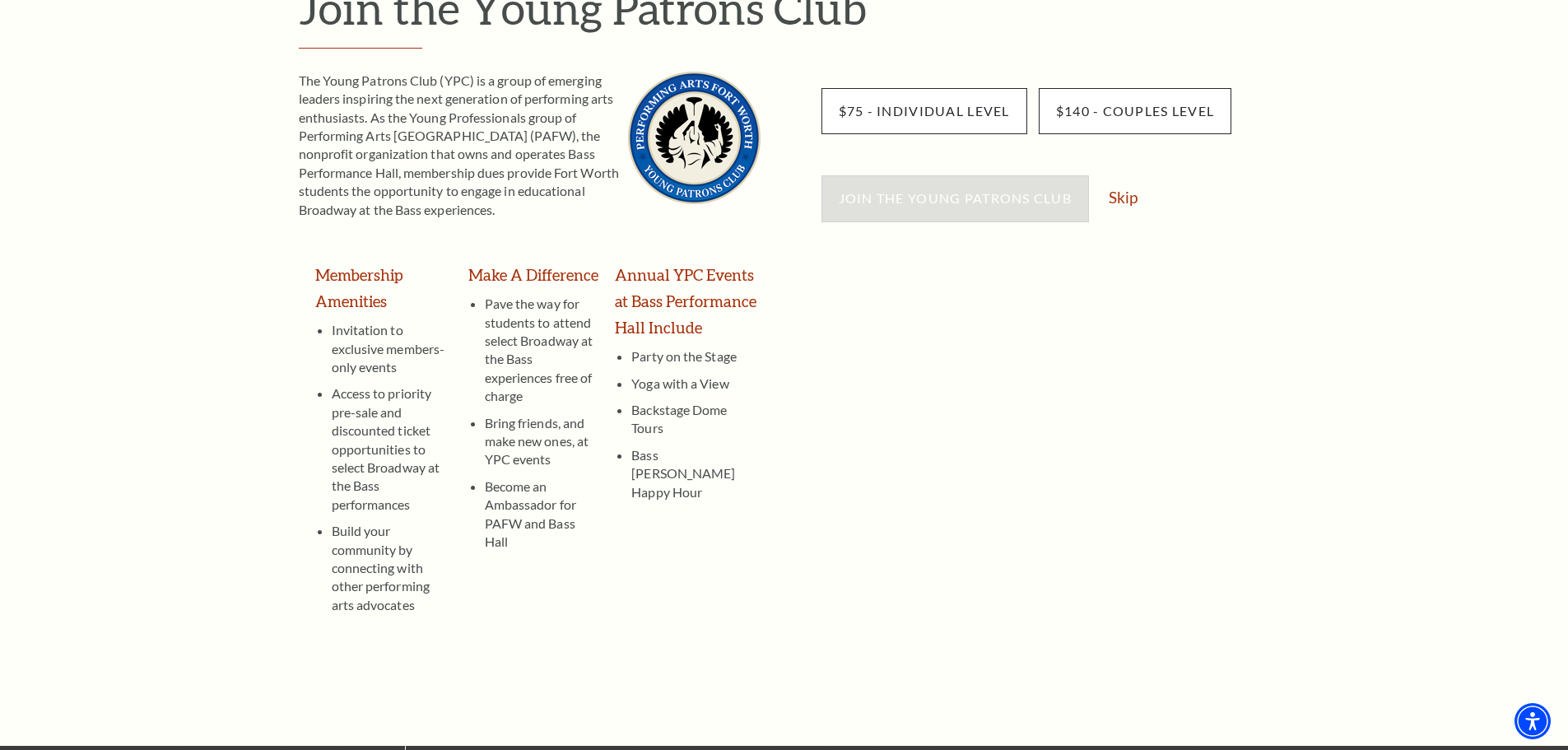
scroll to position [164, 0]
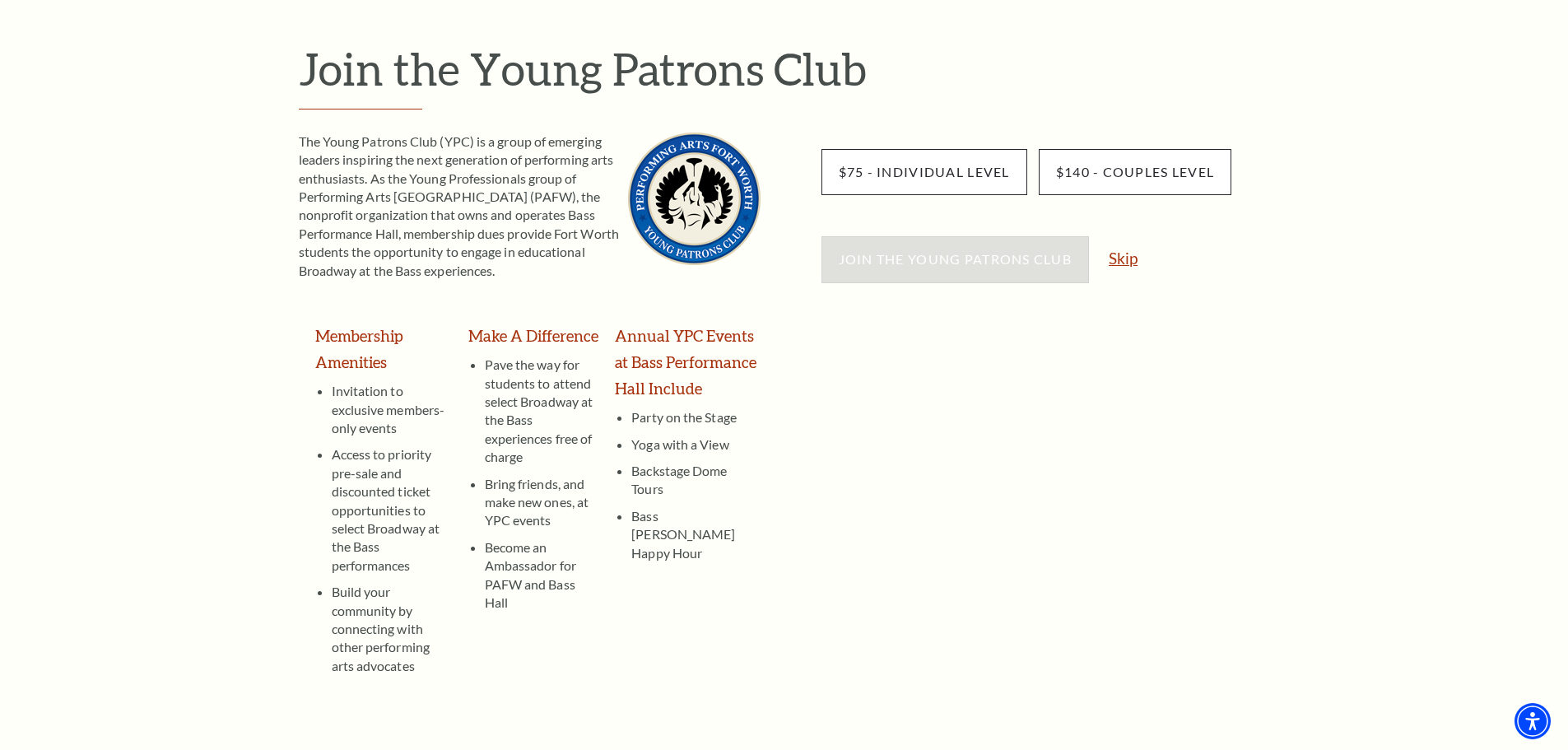
click at [1130, 253] on link "Skip" at bounding box center [1123, 258] width 29 height 15
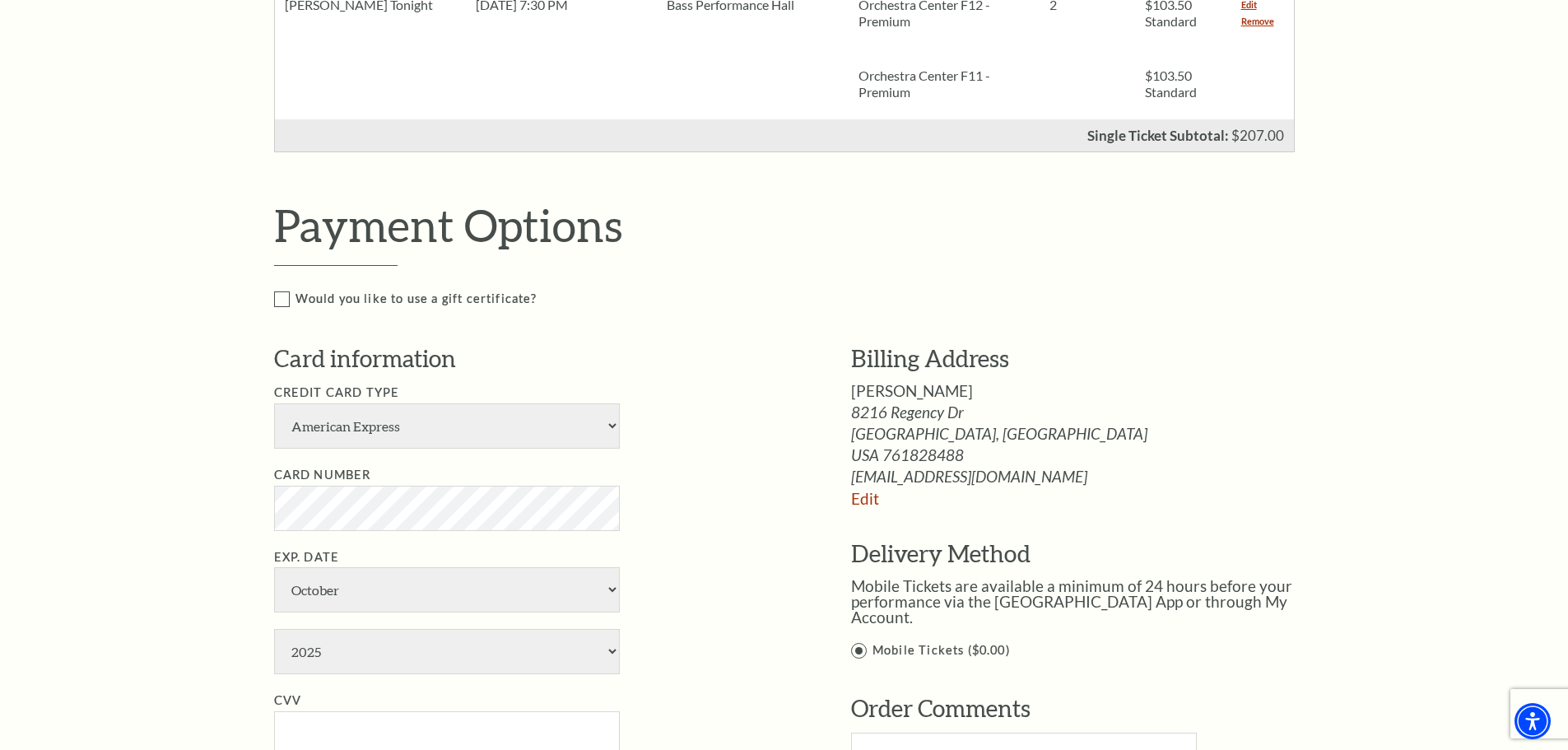
scroll to position [658, 0]
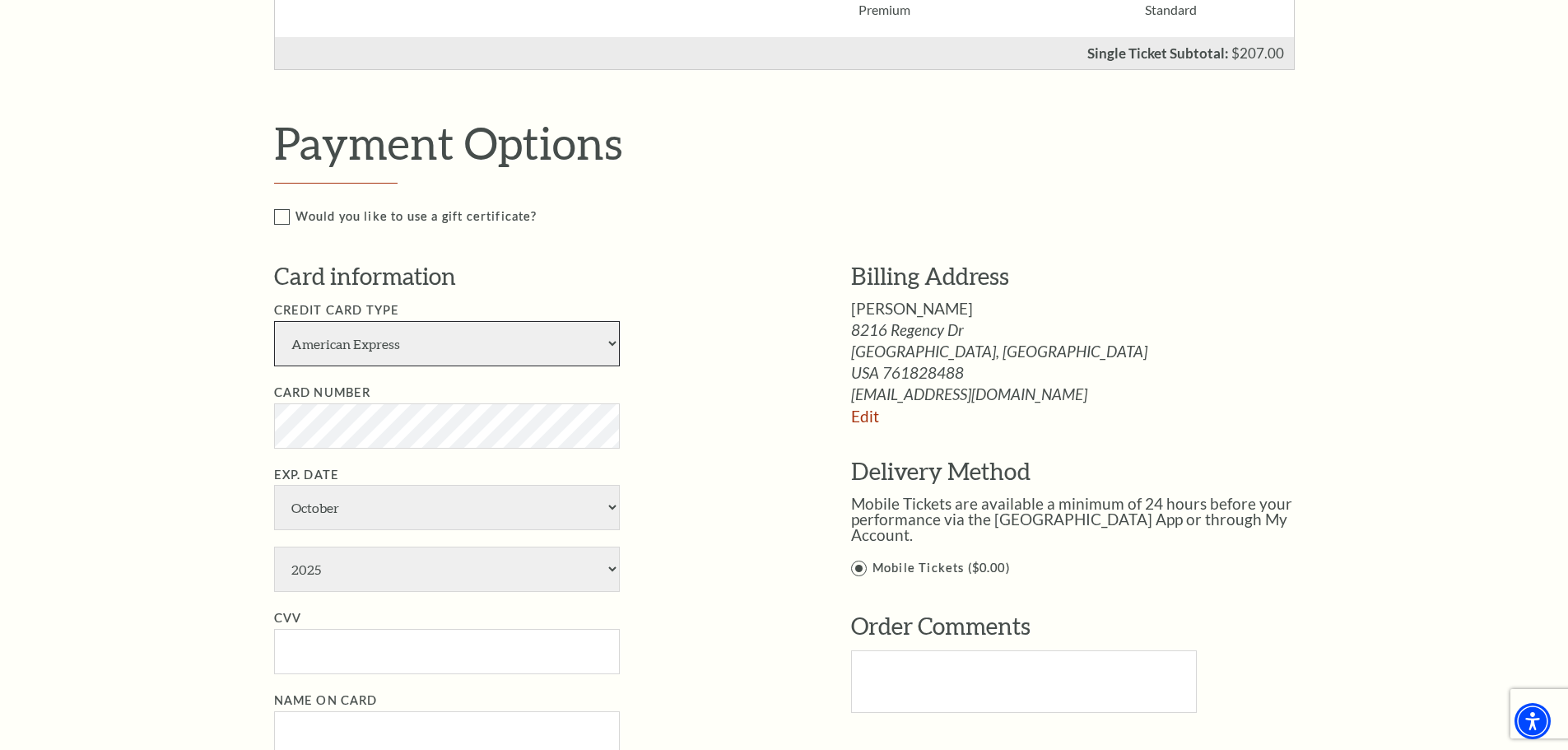
click at [614, 340] on select "American Express Visa Master Card Discover" at bounding box center [446, 343] width 346 height 45
select select "24"
click at [274, 321] on select "American Express Visa Master Card Discover" at bounding box center [446, 343] width 346 height 45
select select "1"
select select "2029"
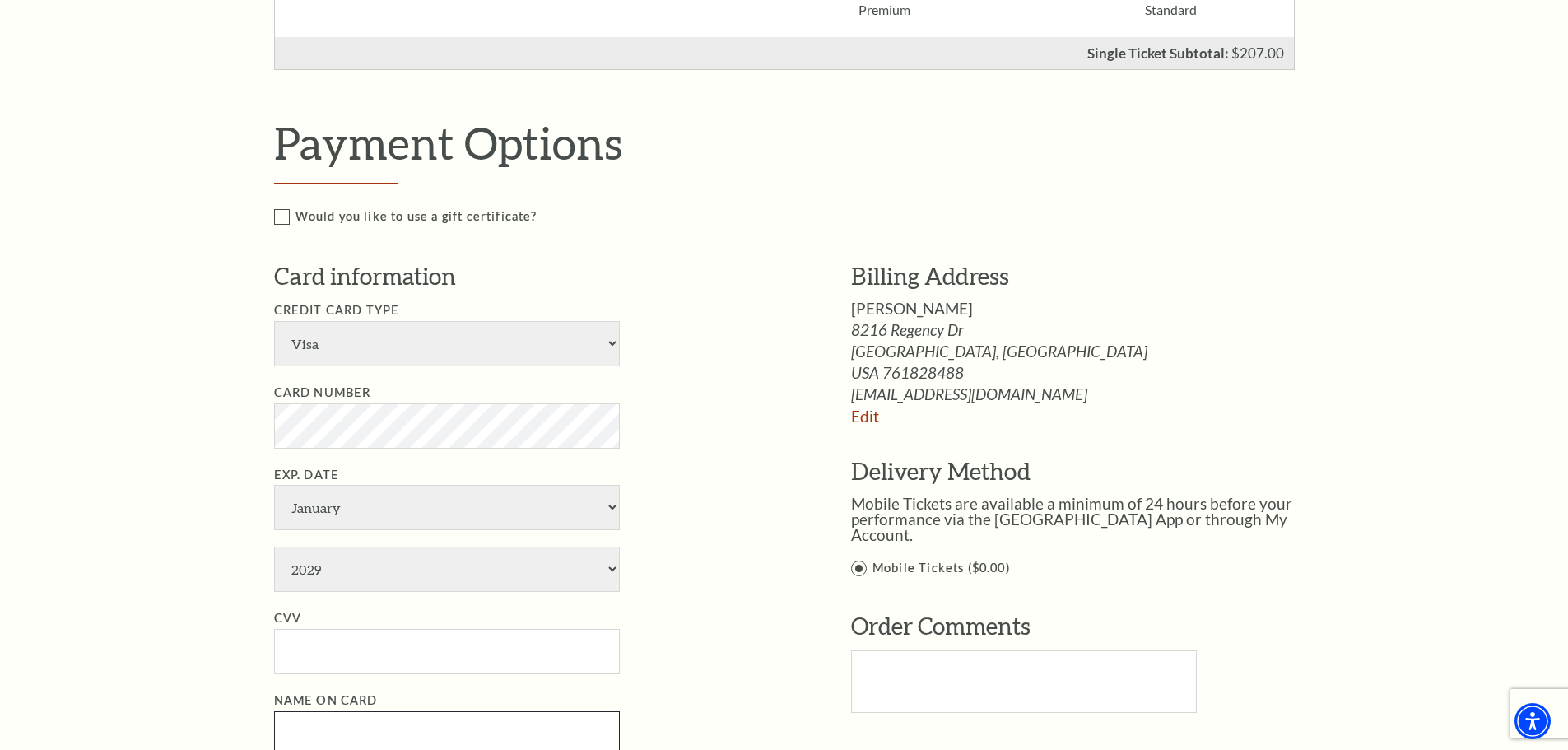
type input "Joy J Hayward"
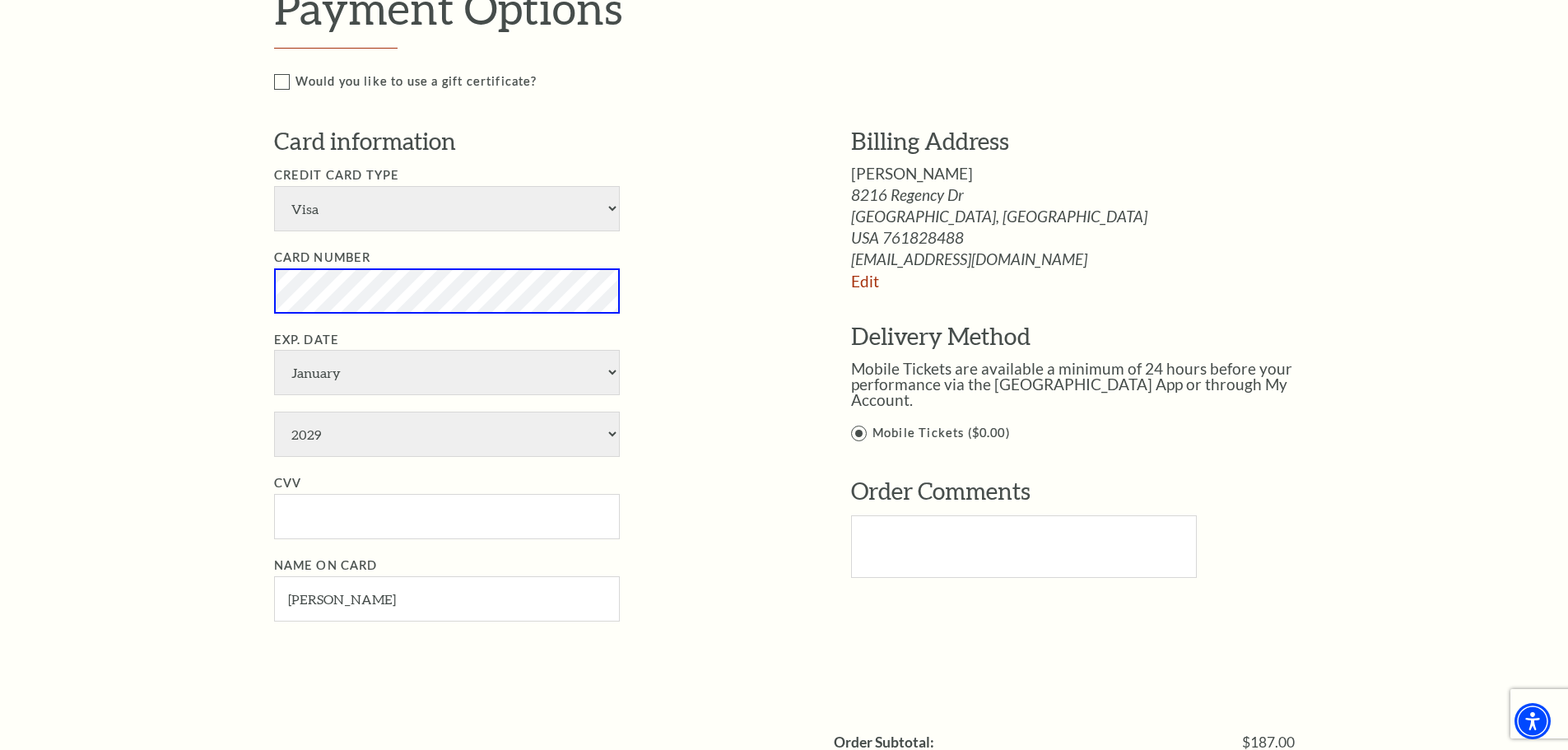
scroll to position [823, 0]
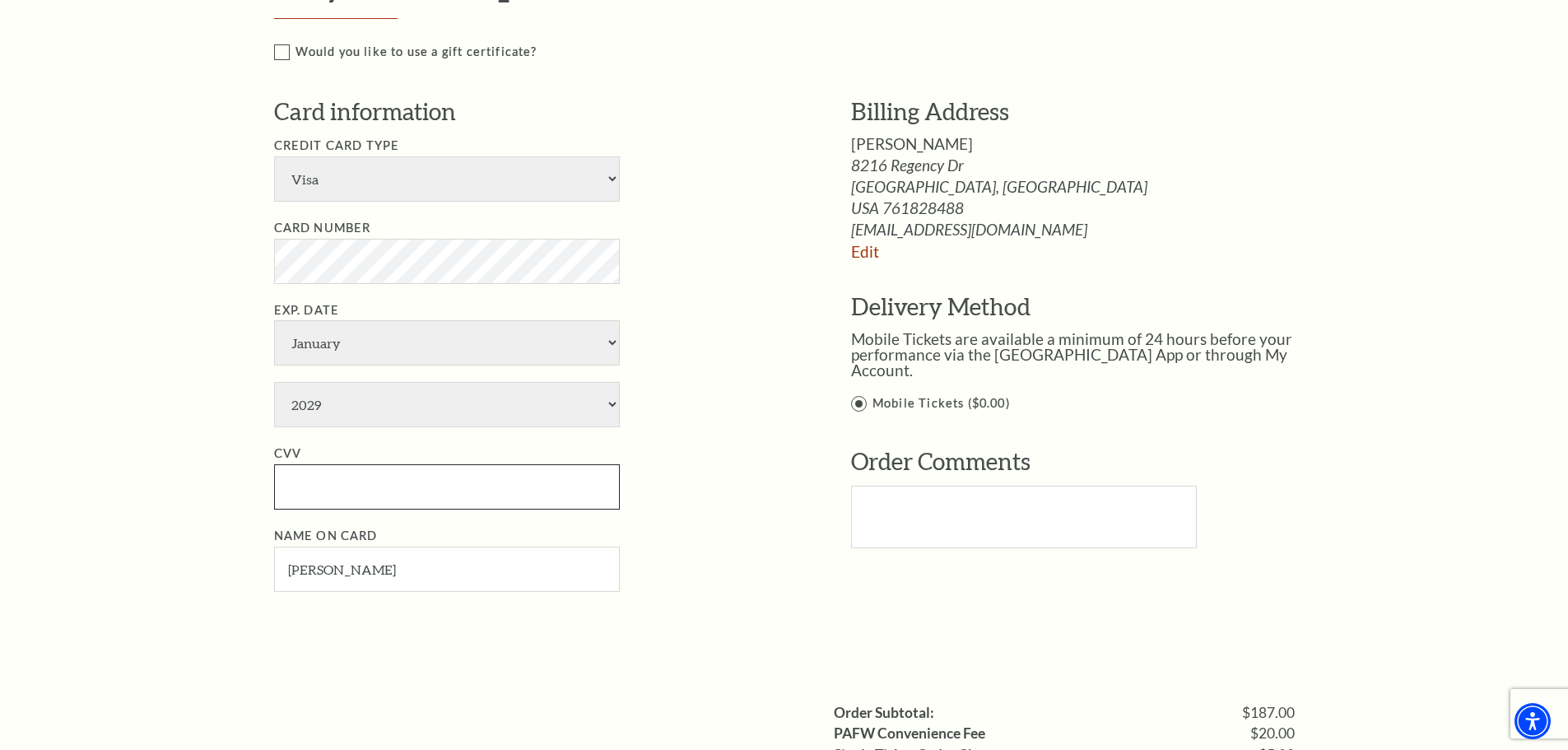
click at [415, 490] on input "CVV" at bounding box center [446, 487] width 346 height 45
type input "518"
click at [673, 447] on li "CVV 518" at bounding box center [537, 476] width 527 height 66
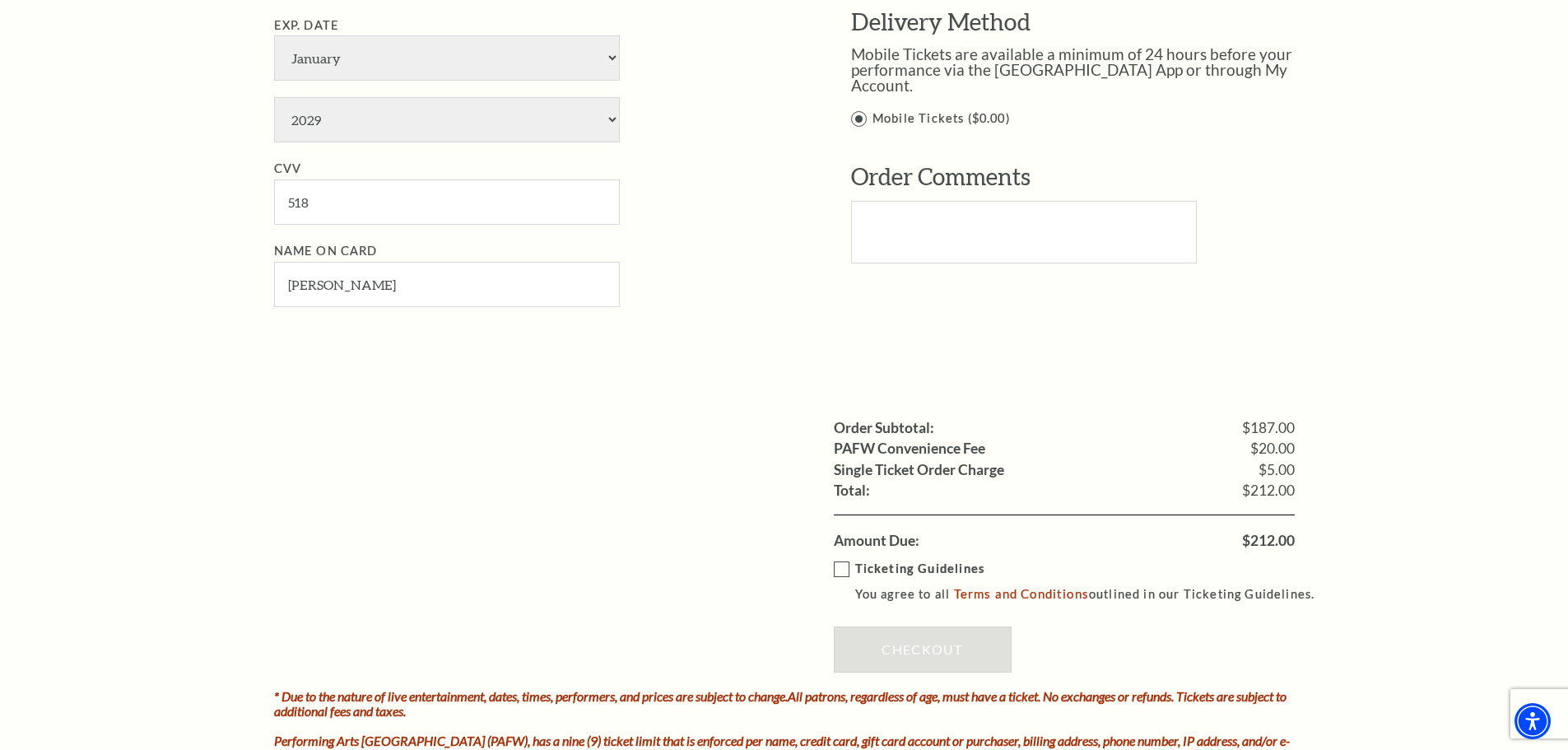
scroll to position [1152, 0]
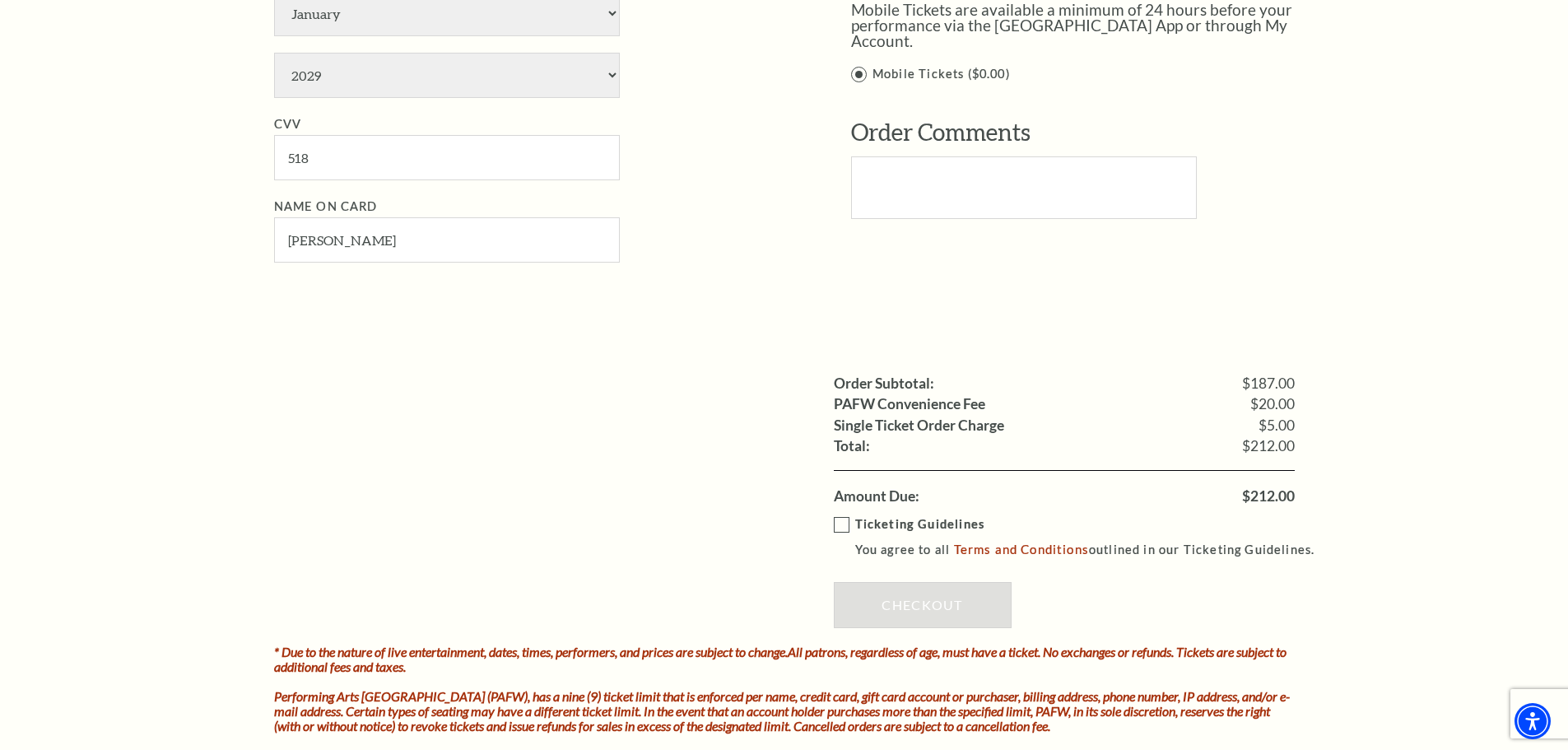
click at [841, 524] on label "Ticketing Guidelines You agree to all Terms and Conditions outlined in our Tick…" at bounding box center [1081, 537] width 497 height 45
click at [0, 0] on input "Ticketing Guidelines You agree to all Terms and Conditions outlined in our Tick…" at bounding box center [0, 0] width 0 height 0
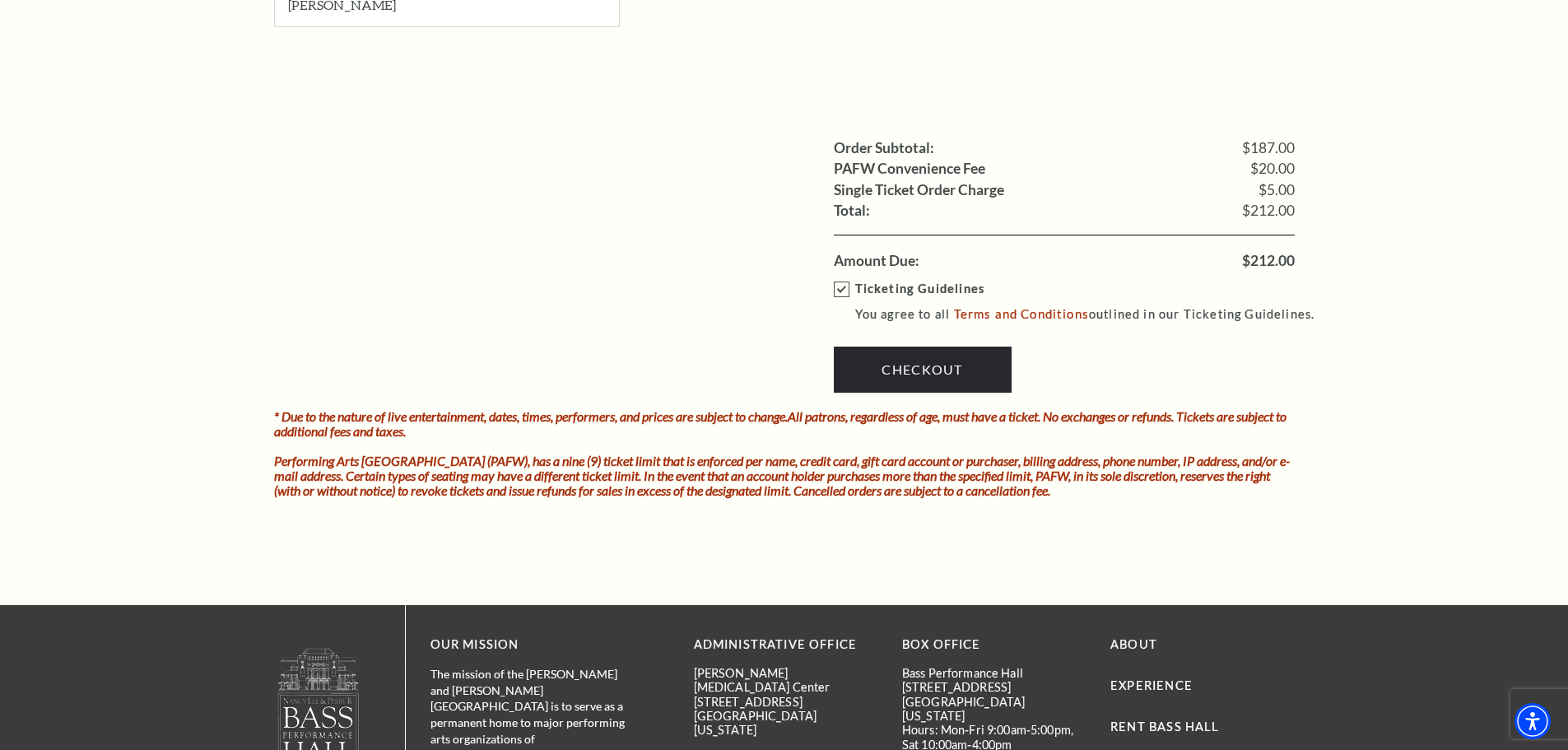
scroll to position [1481, 0]
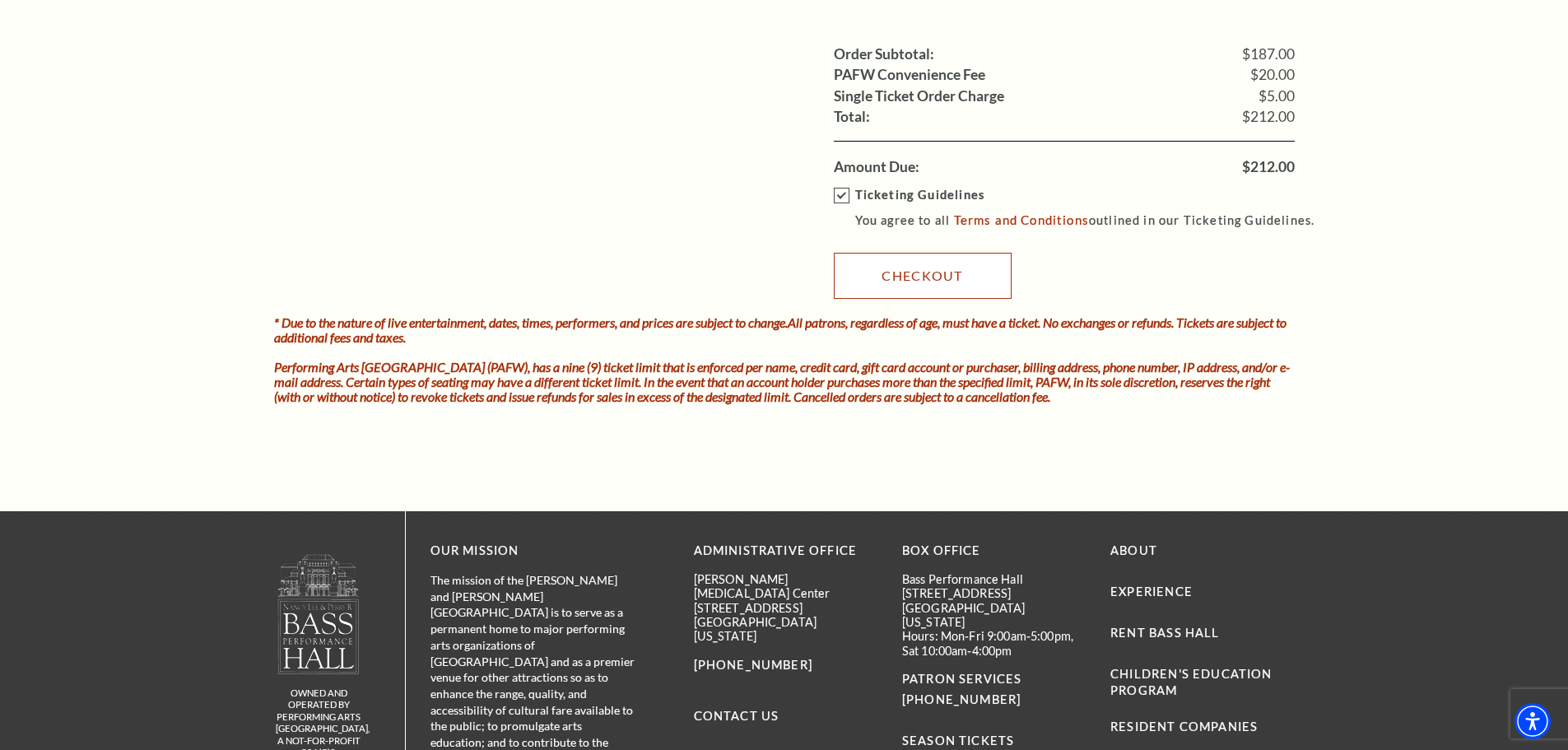
click at [916, 282] on link "Checkout" at bounding box center [922, 275] width 178 height 46
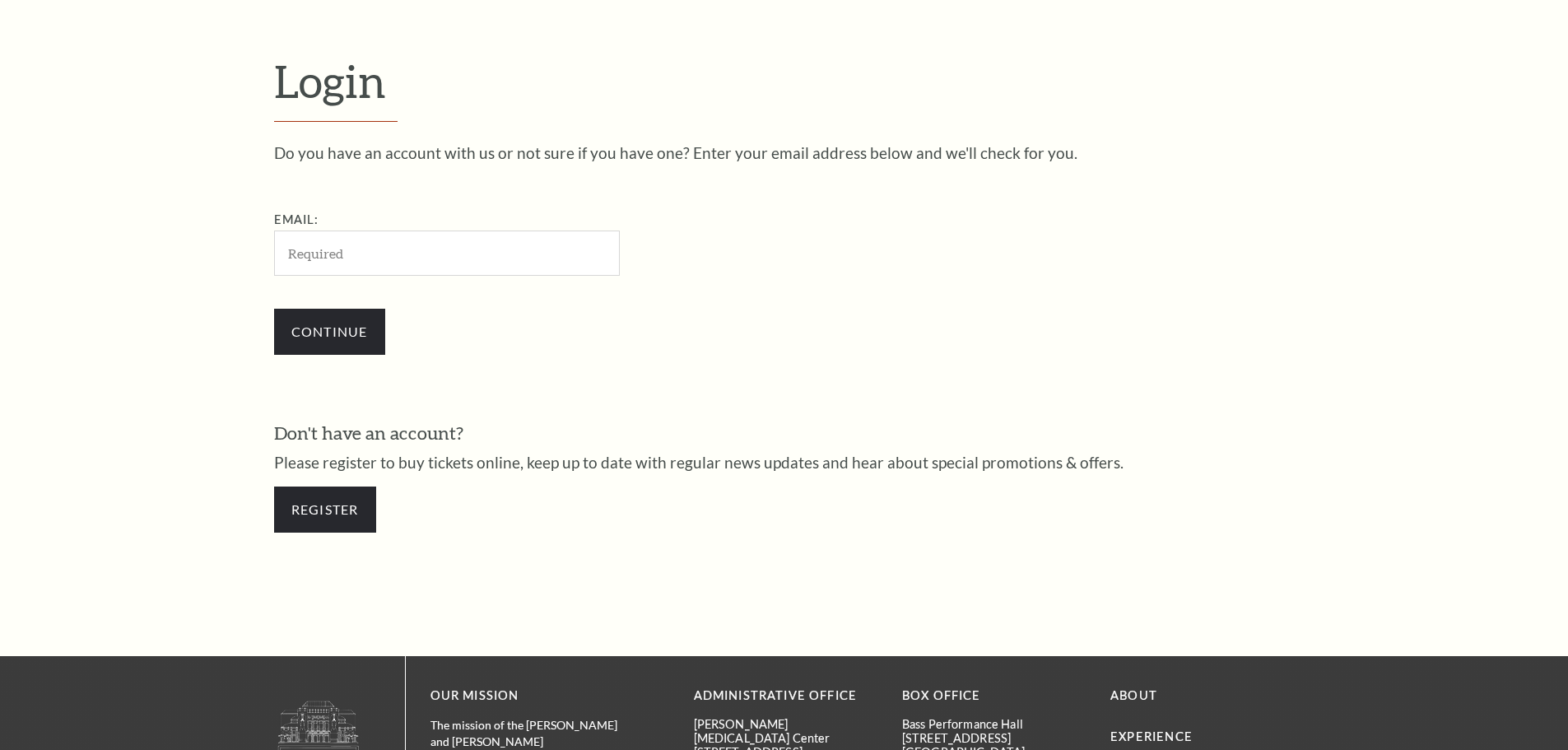
scroll to position [551, 0]
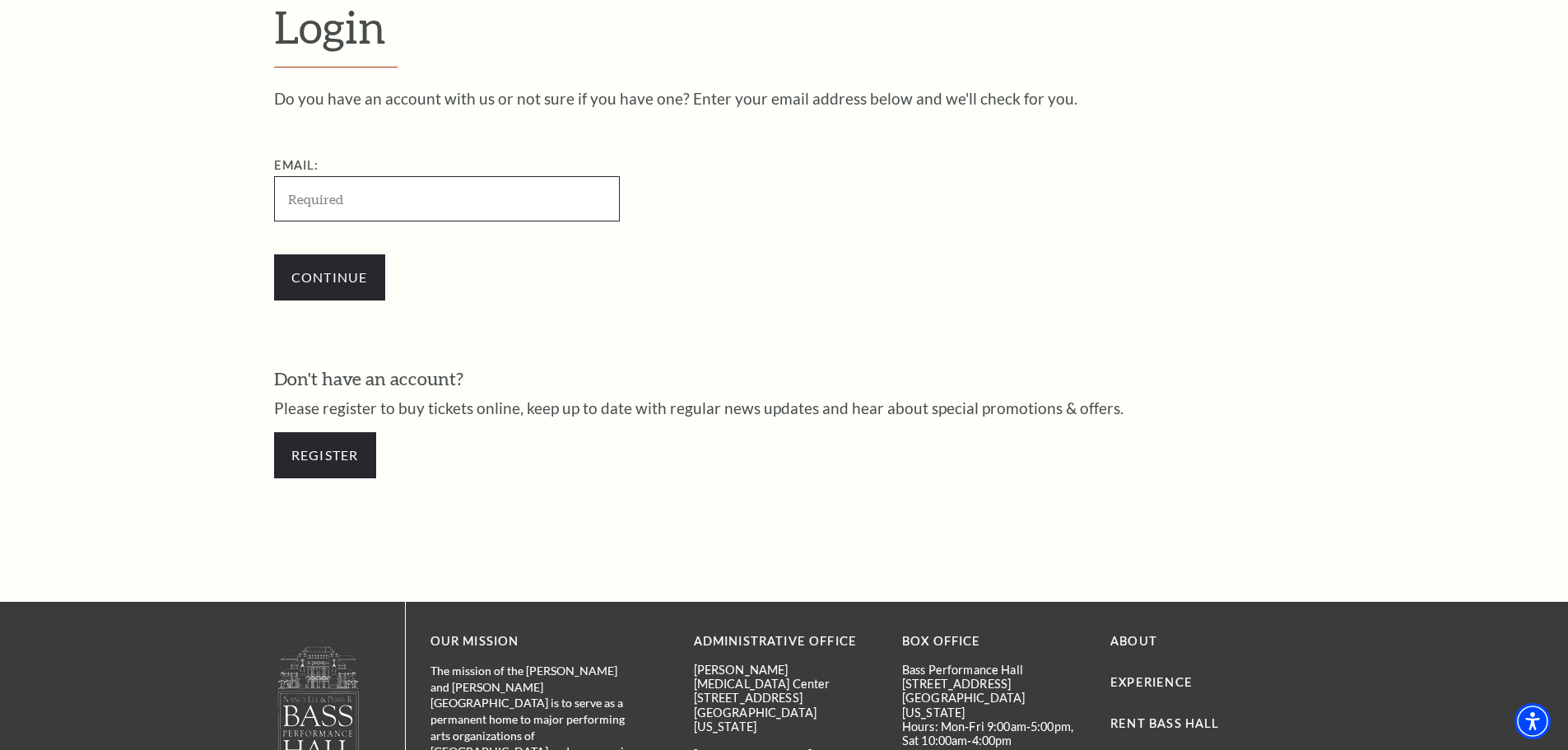
type input "dalenjoy@gmail.com"
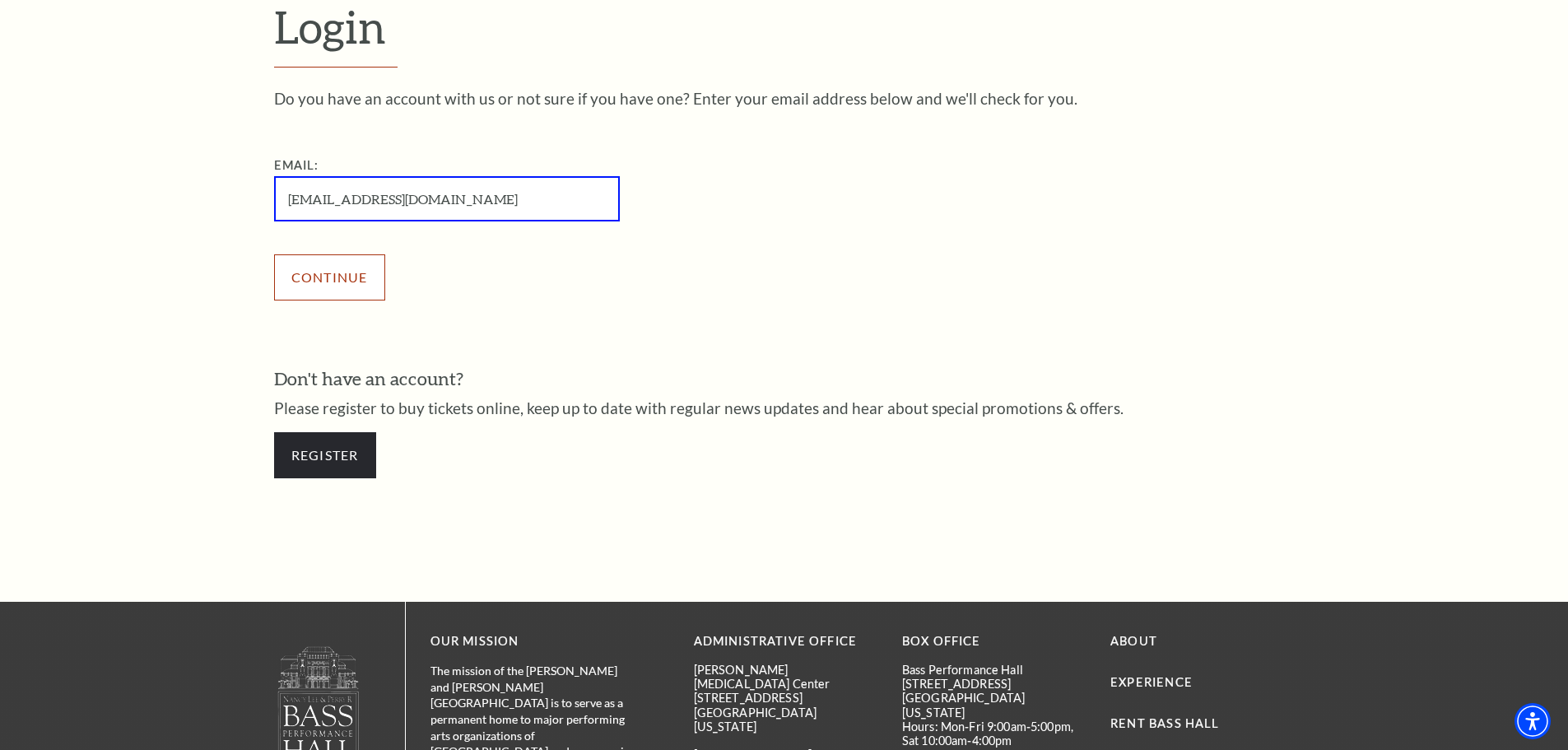
click at [333, 285] on input "Continue" at bounding box center [330, 277] width 111 height 46
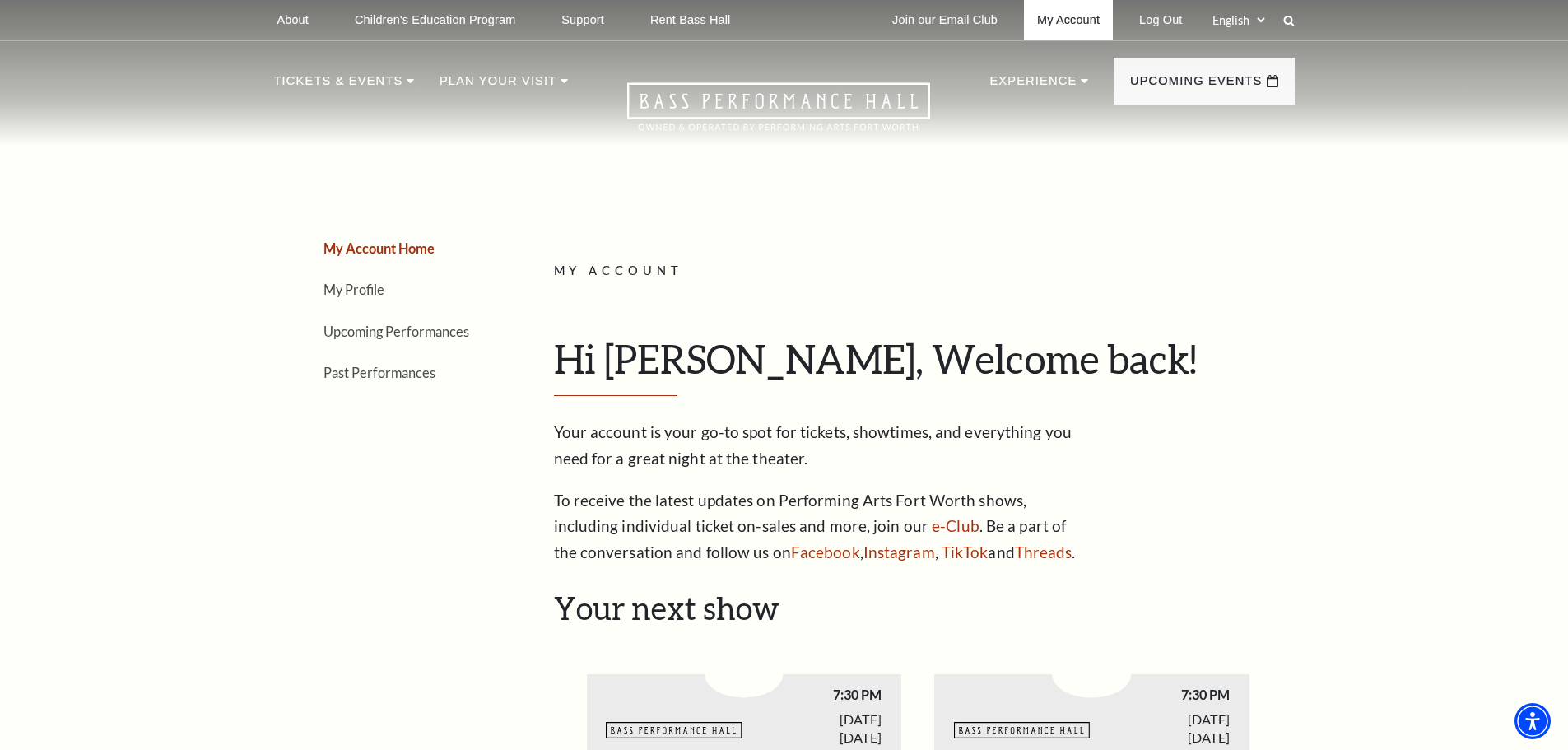
click at [1051, 19] on link "My Account" at bounding box center [1068, 20] width 89 height 40
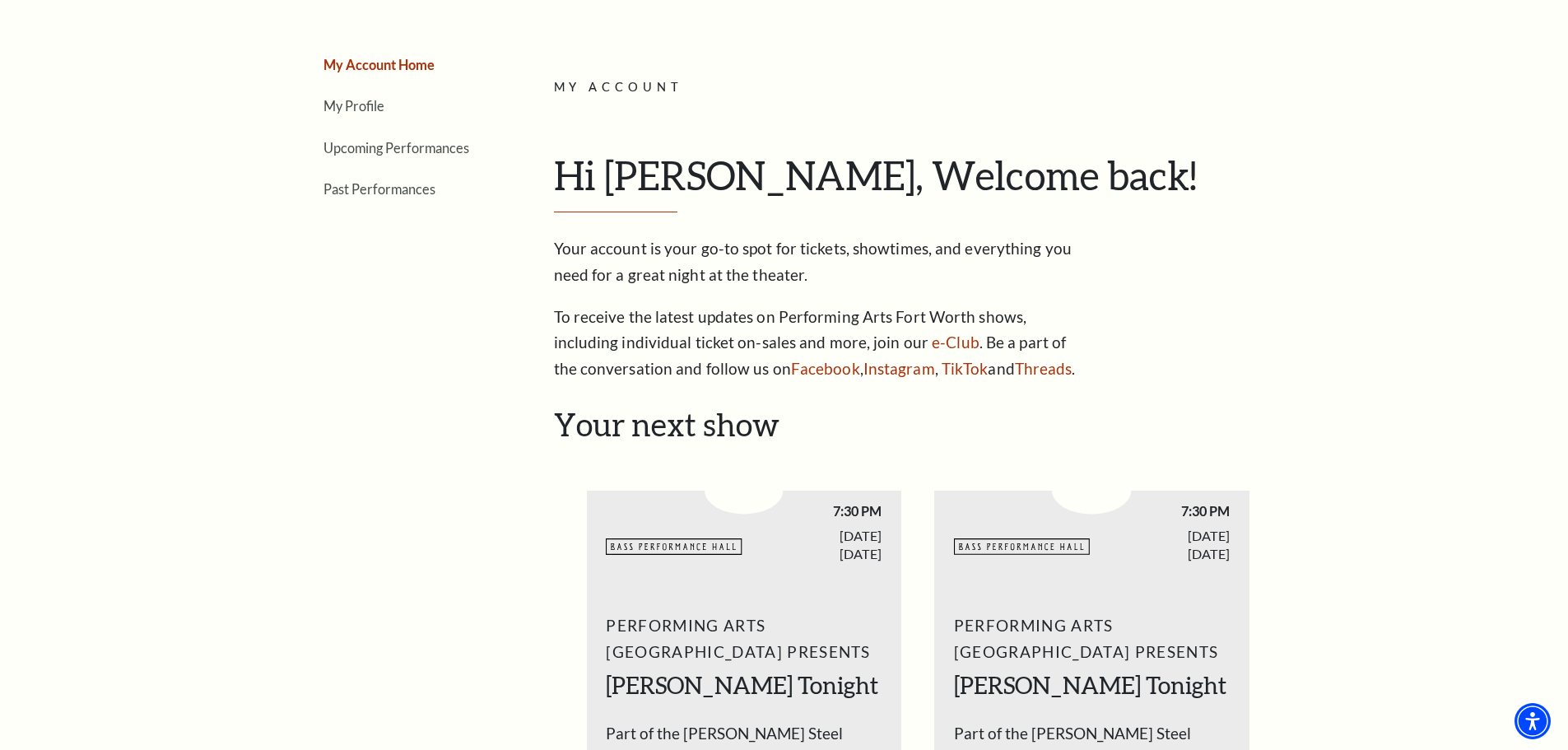
scroll to position [164, 0]
